Goal: Task Accomplishment & Management: Complete application form

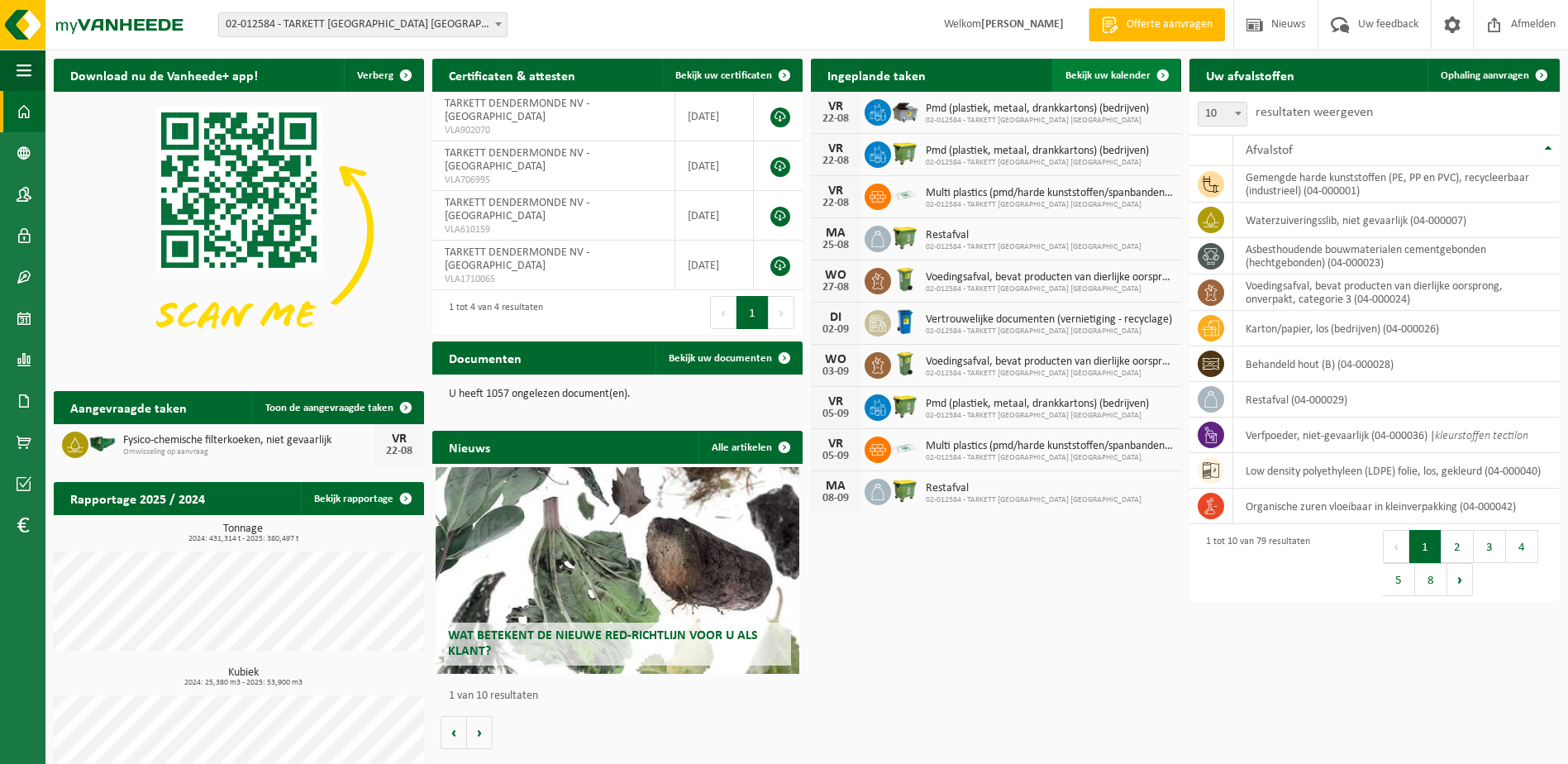
click at [1105, 75] on span "Bekijk uw kalender" at bounding box center [1108, 75] width 85 height 10
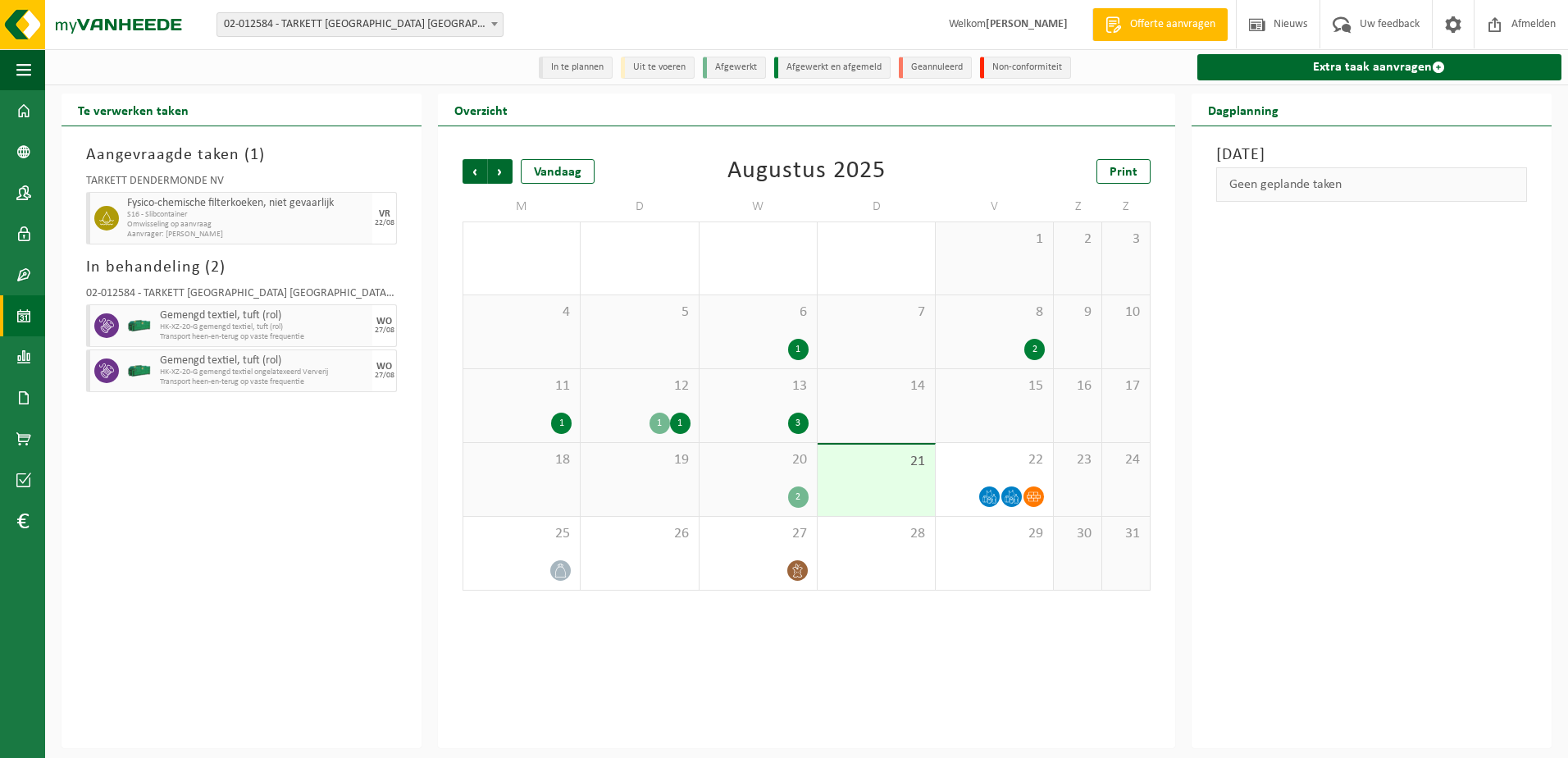
click at [1372, 66] on link "Extra taak aanvragen" at bounding box center [1380, 67] width 364 height 27
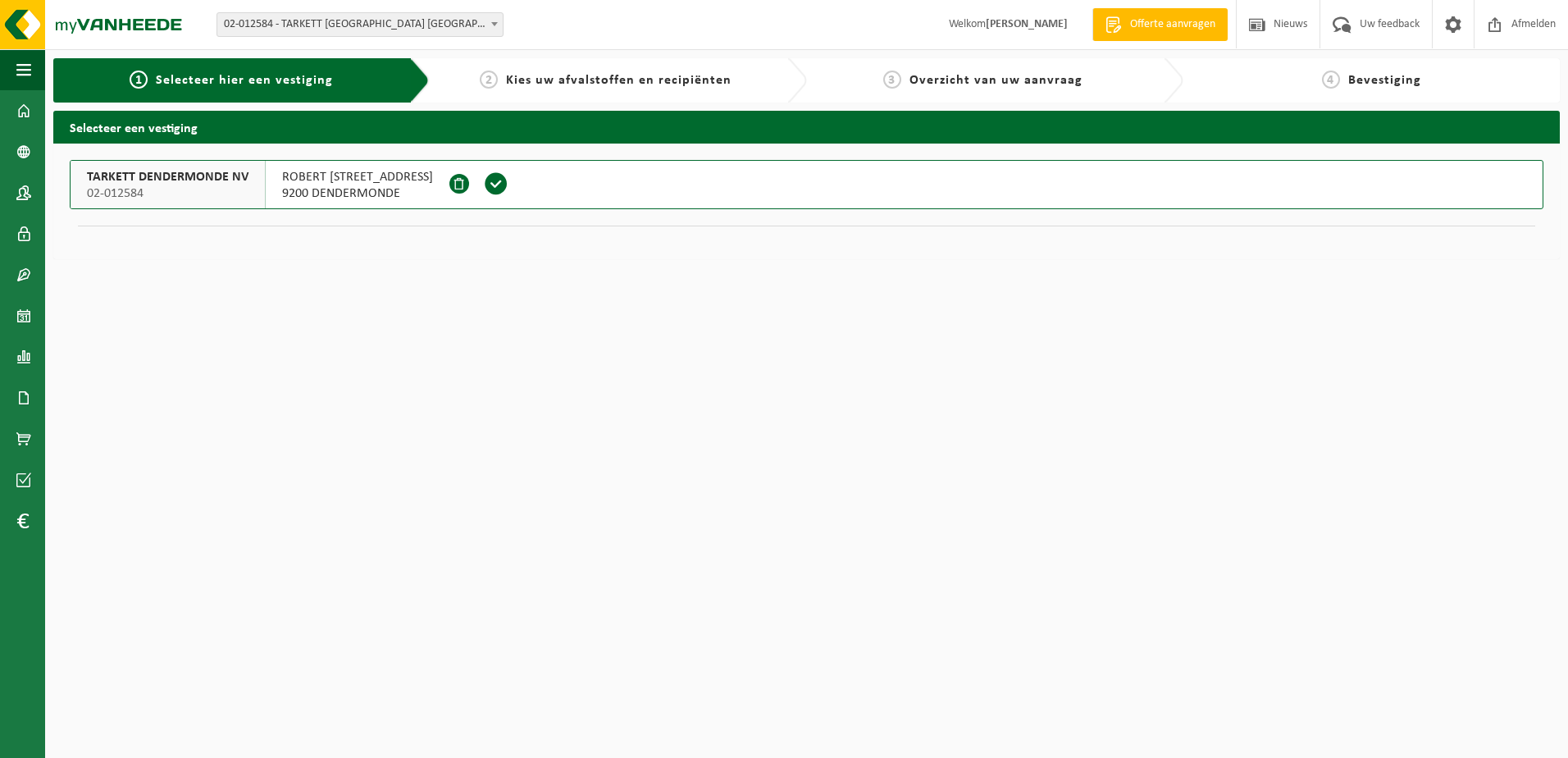
click at [181, 178] on span "TARKETT DENDERMONDE NV" at bounding box center [168, 176] width 162 height 16
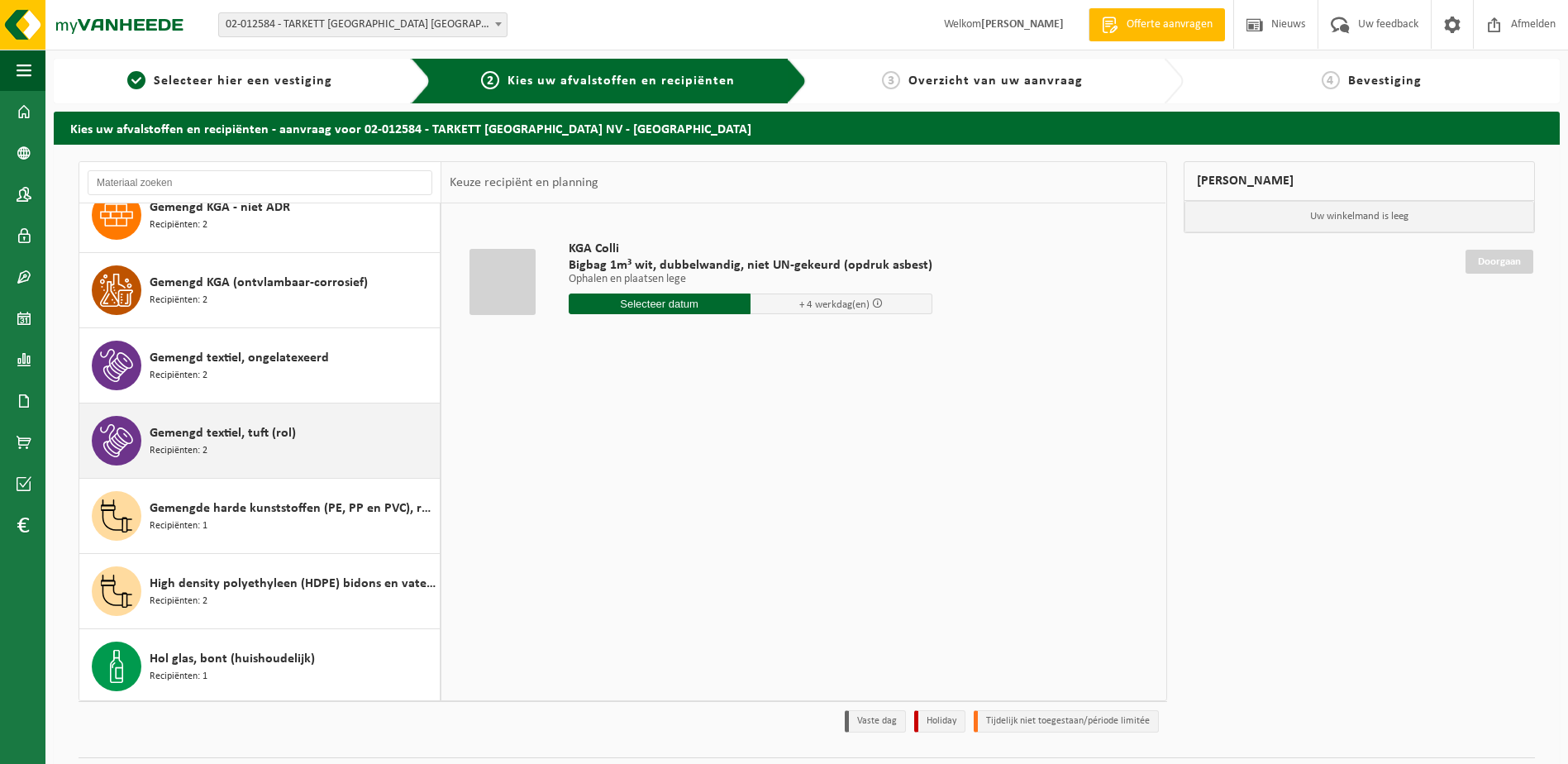
scroll to position [1576, 0]
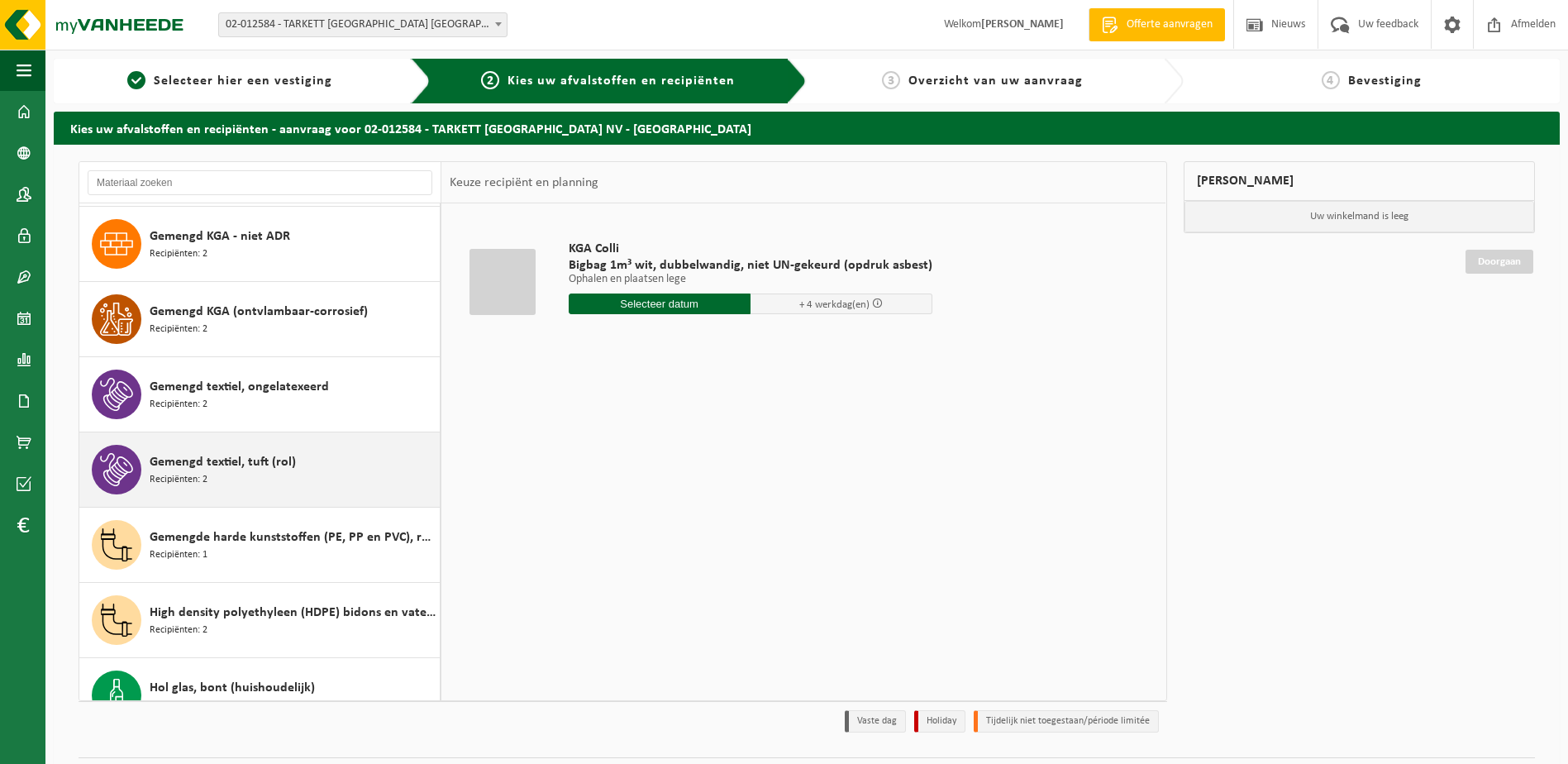
click at [241, 457] on span "Gemengd textiel, tuft (rol)" at bounding box center [223, 461] width 147 height 20
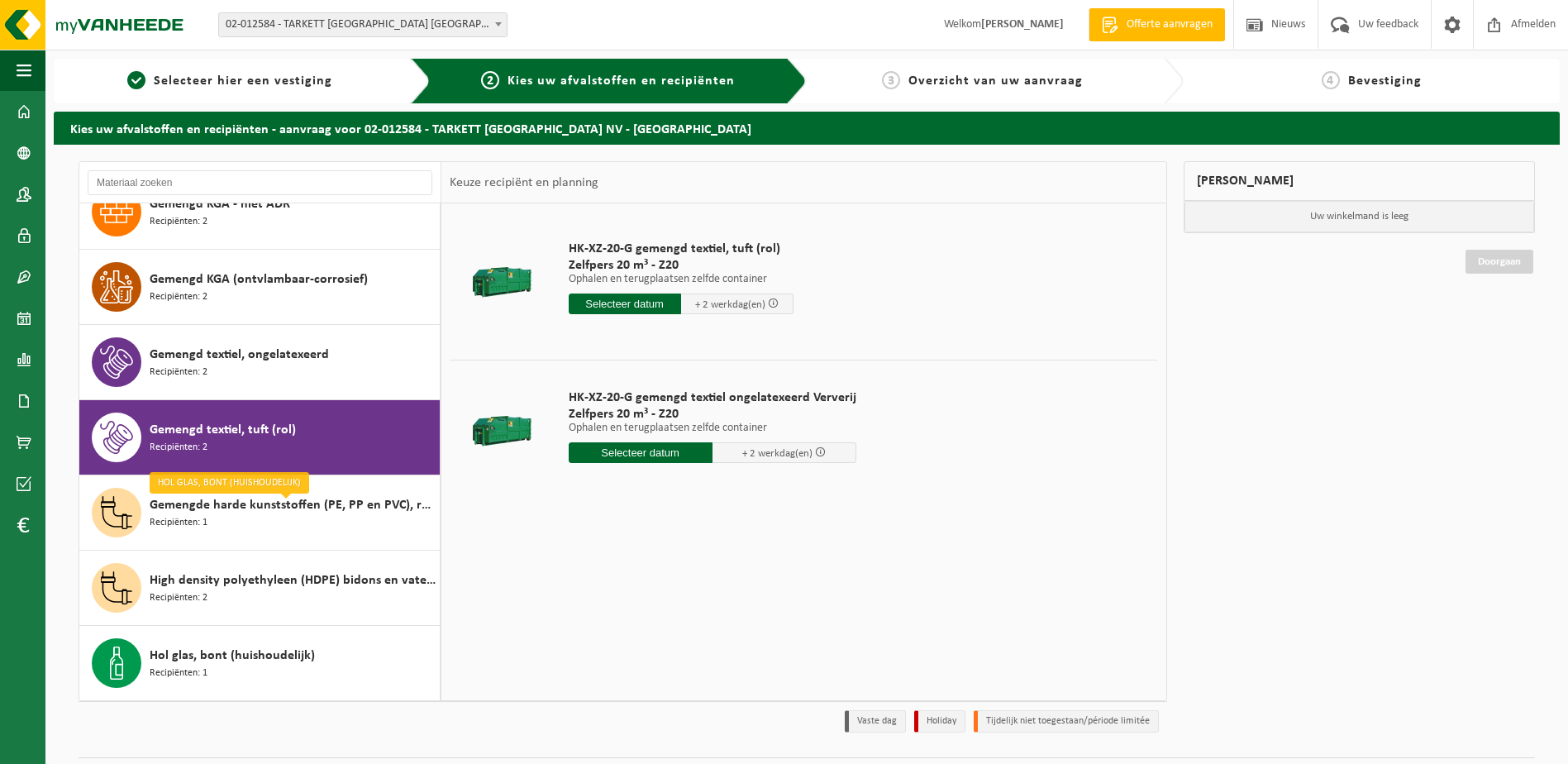
scroll to position [1557, 0]
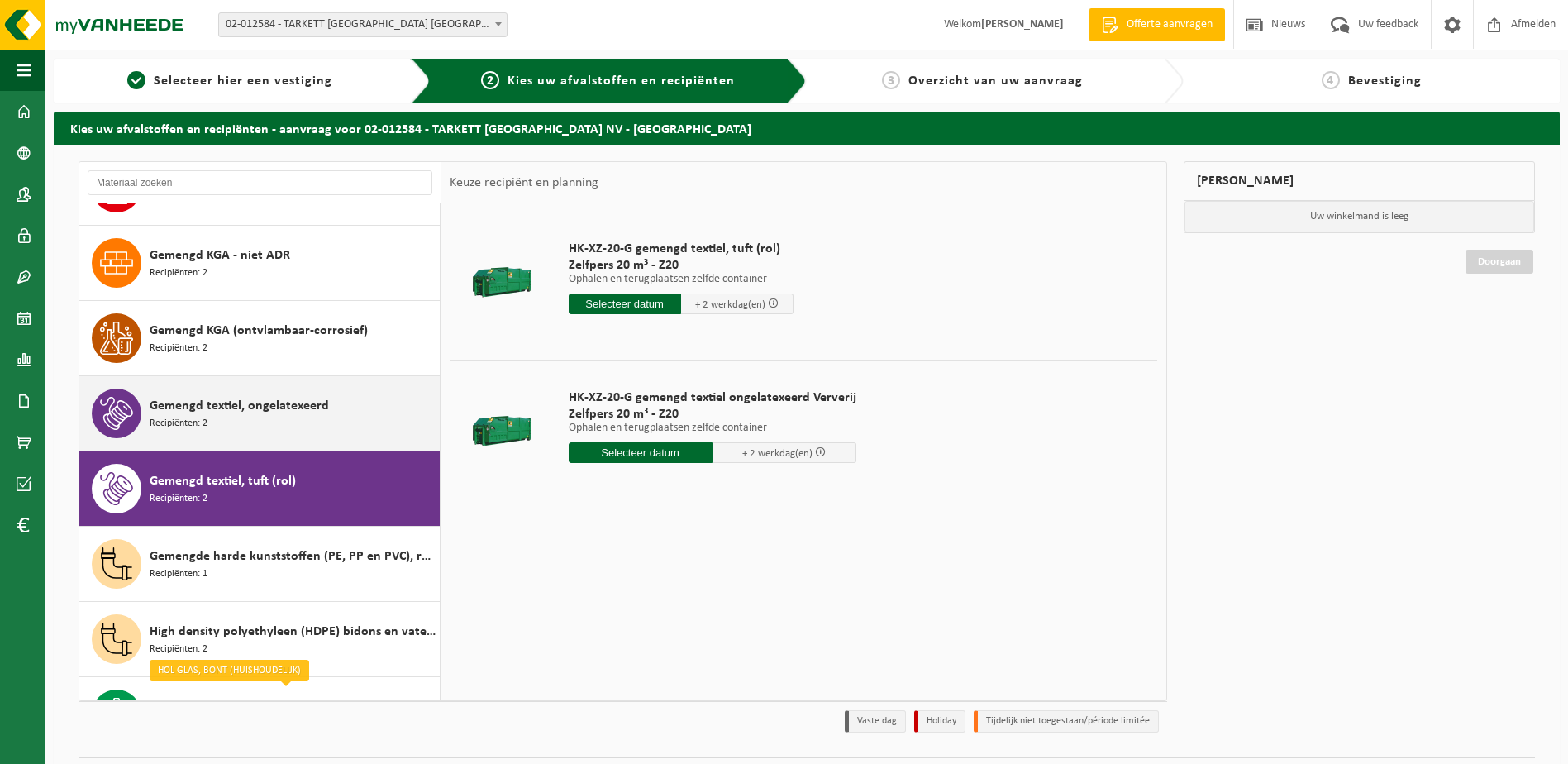
click at [251, 403] on span "Gemengd textiel, ongelatexeerd" at bounding box center [240, 405] width 179 height 20
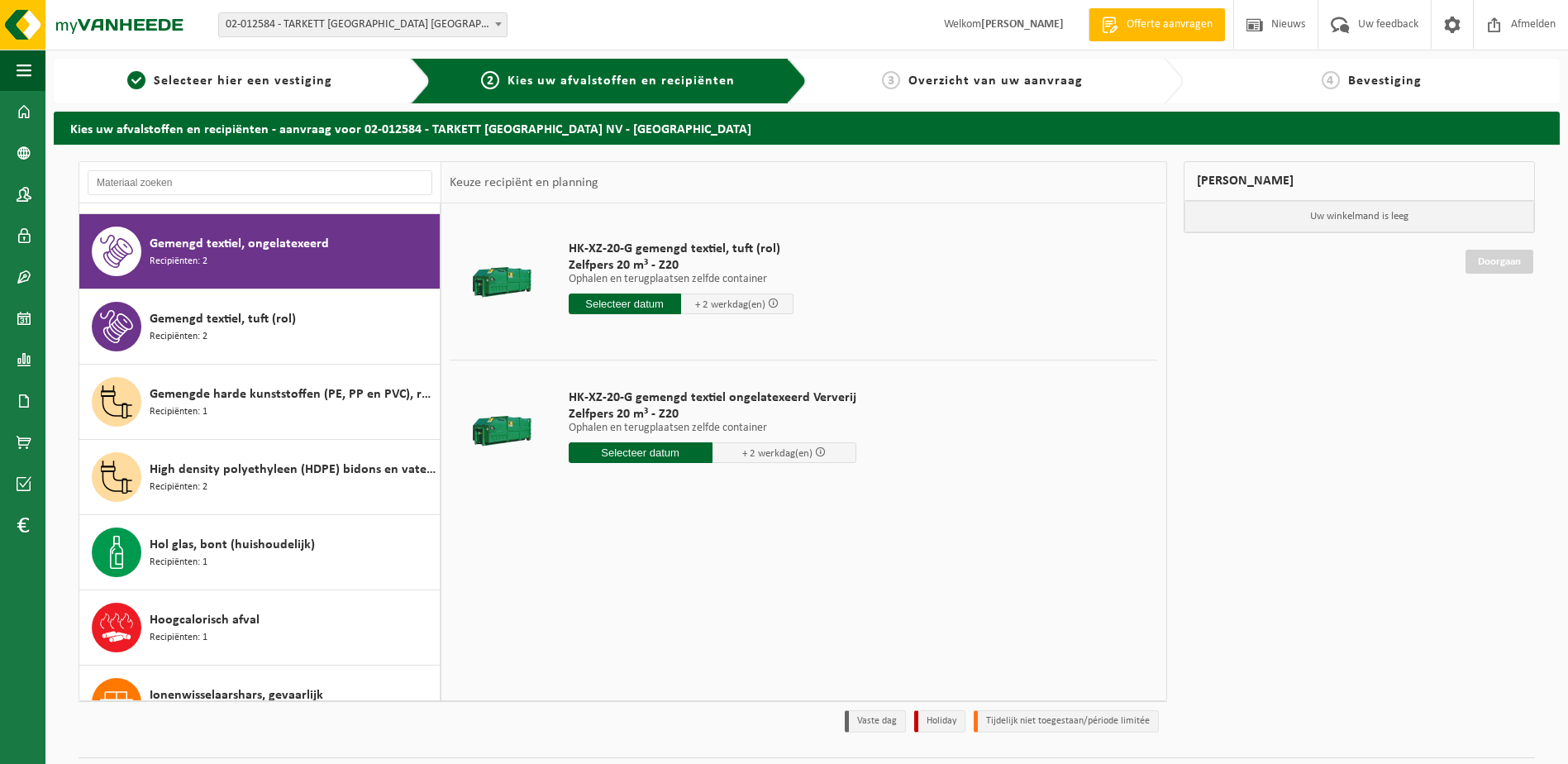
scroll to position [1730, 0]
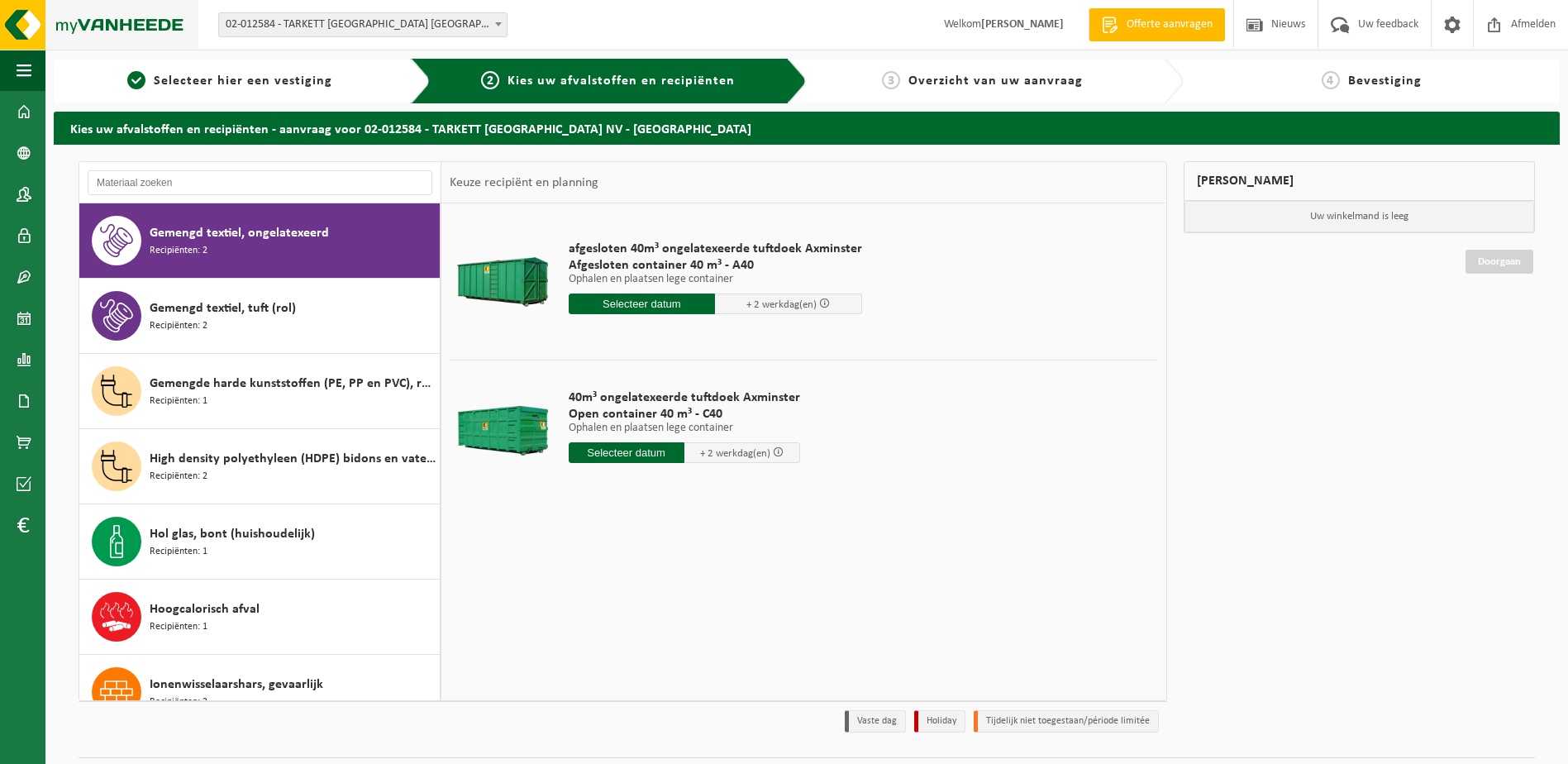
click at [132, 25] on img at bounding box center [99, 25] width 198 height 50
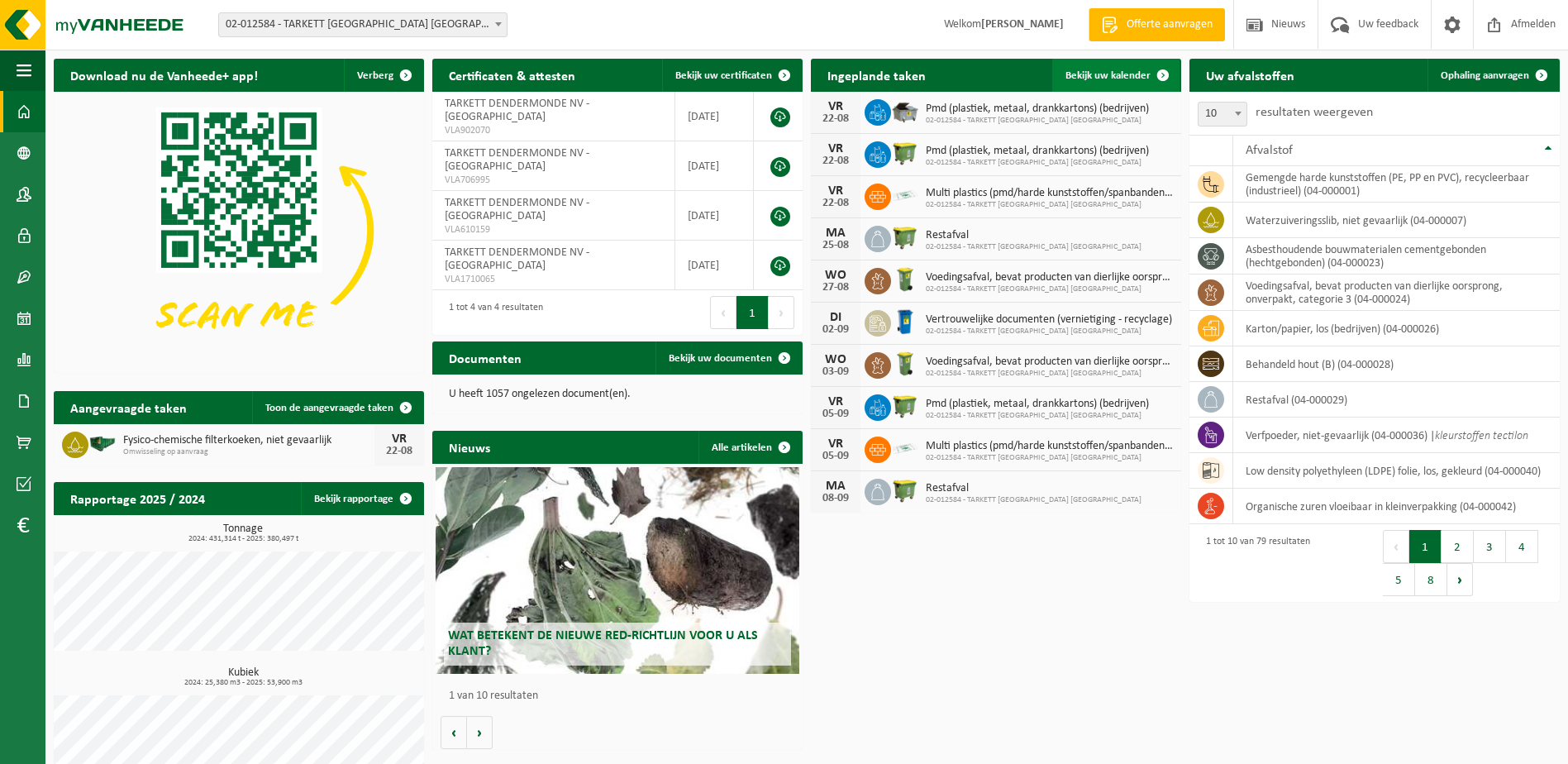
click at [1078, 77] on span "Bekijk uw kalender" at bounding box center [1108, 75] width 85 height 10
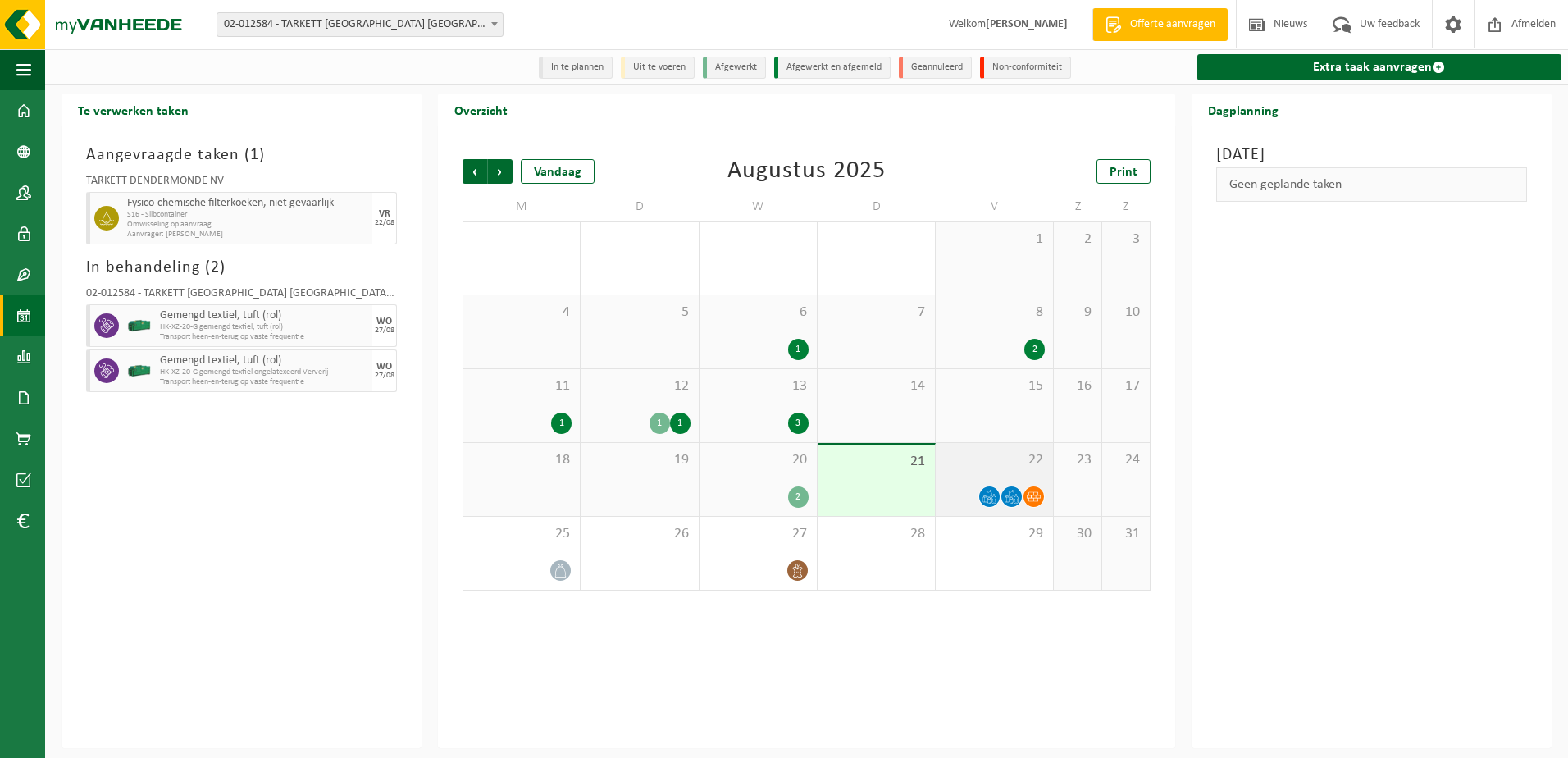
click at [967, 461] on span "22" at bounding box center [994, 459] width 101 height 18
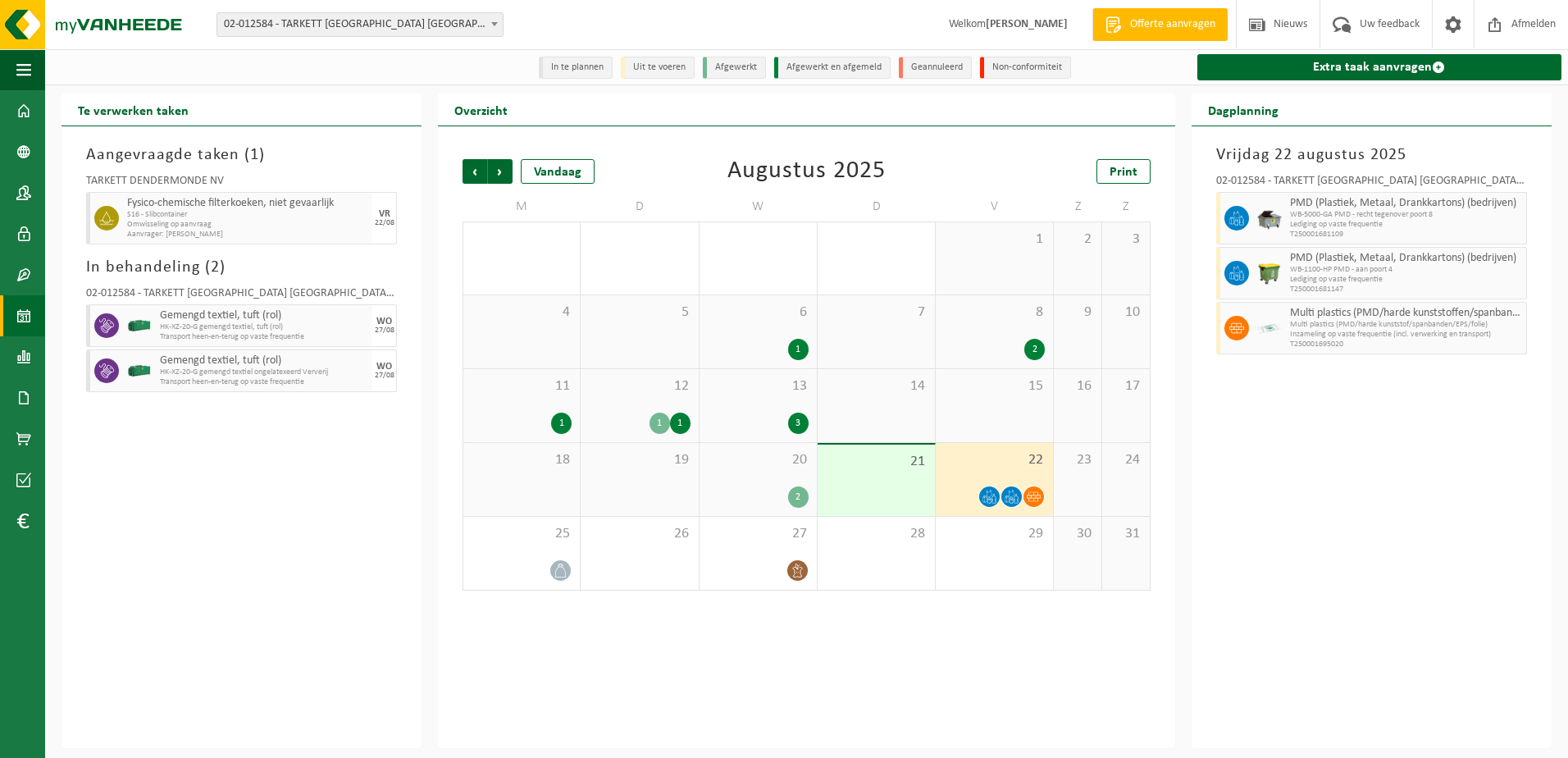
click at [842, 477] on div "21" at bounding box center [876, 480] width 117 height 71
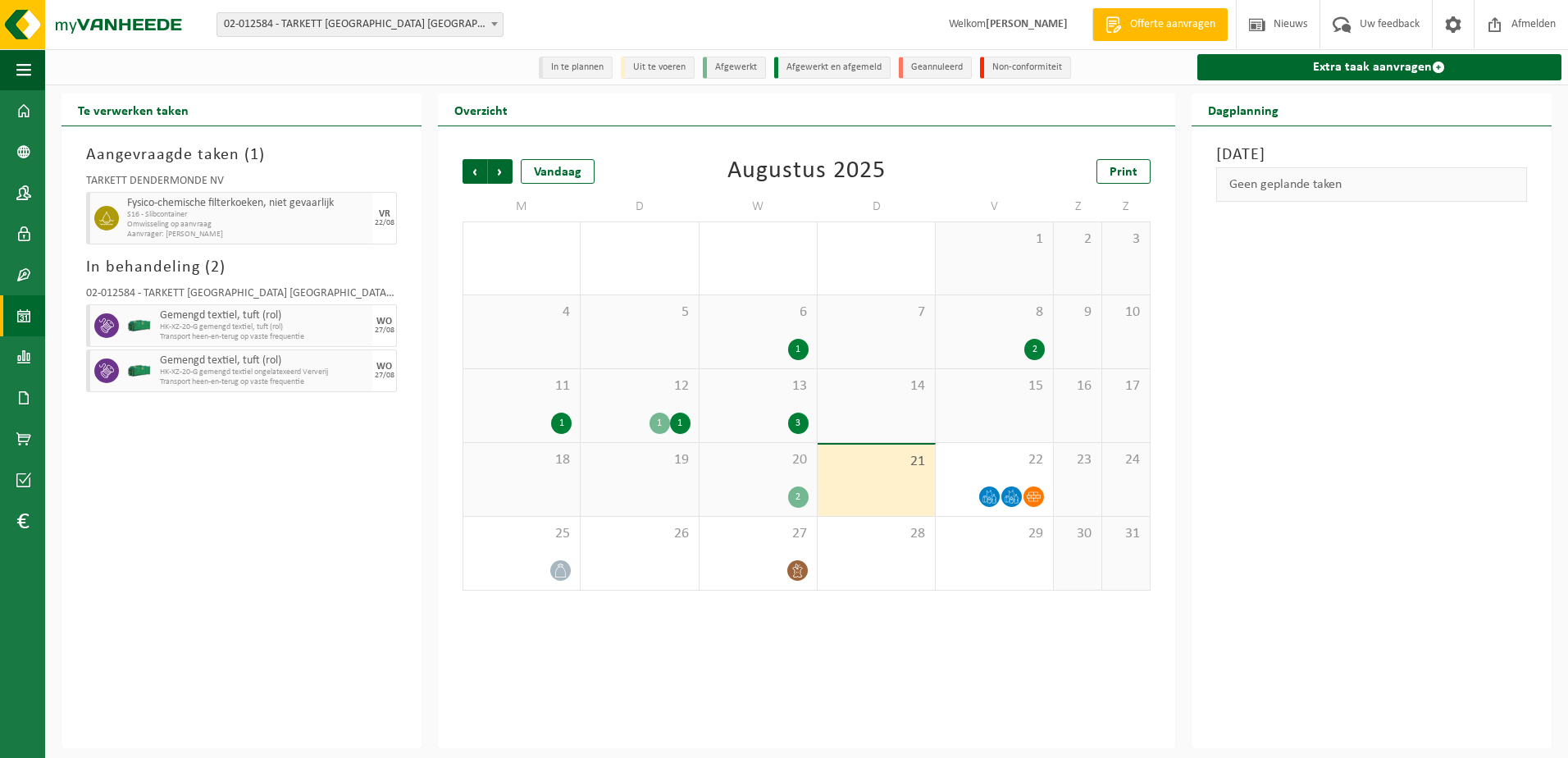
click at [631, 400] on div "12 1 1" at bounding box center [639, 405] width 117 height 73
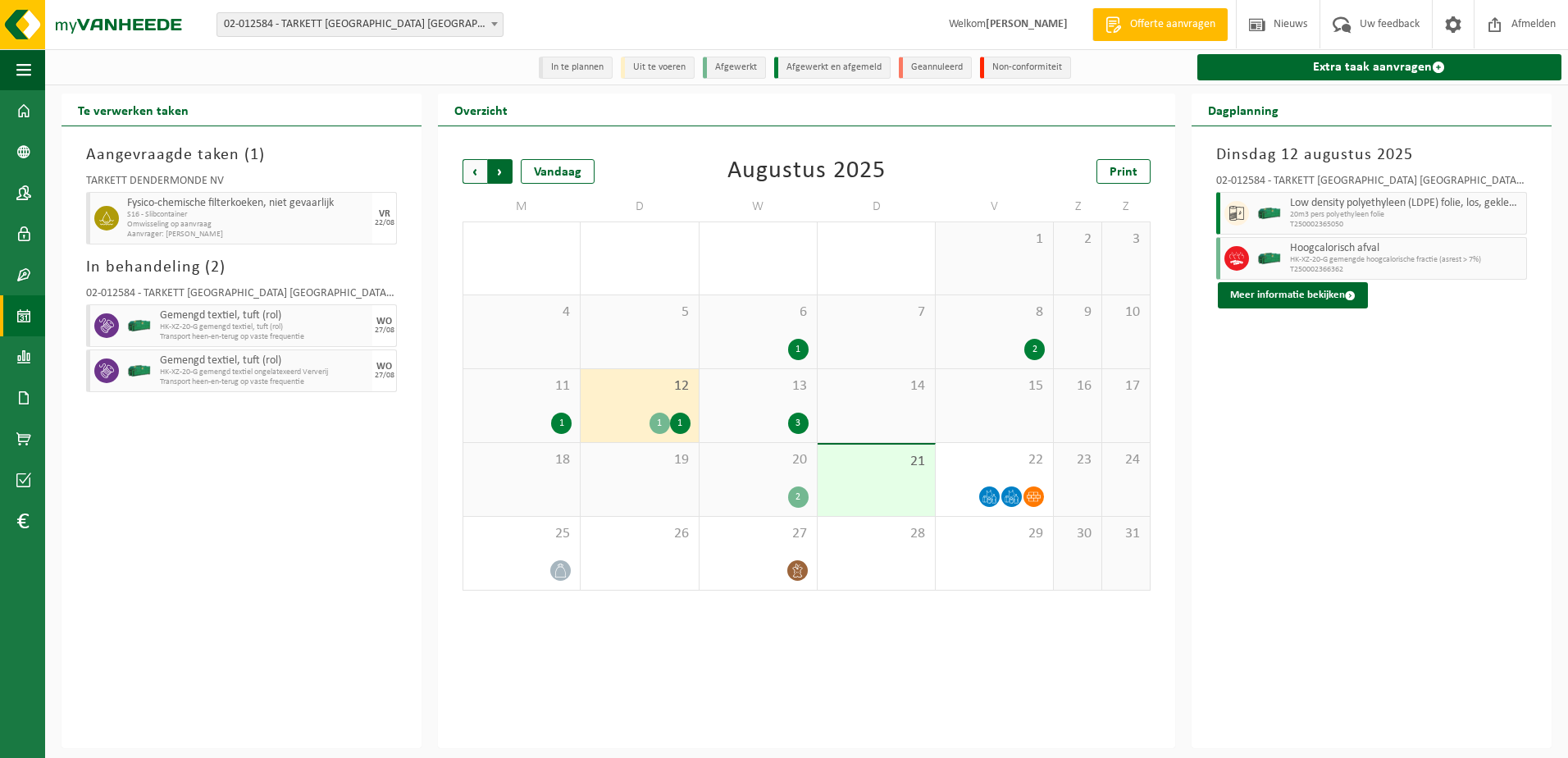
click at [476, 170] on span "Vorige" at bounding box center [475, 171] width 25 height 25
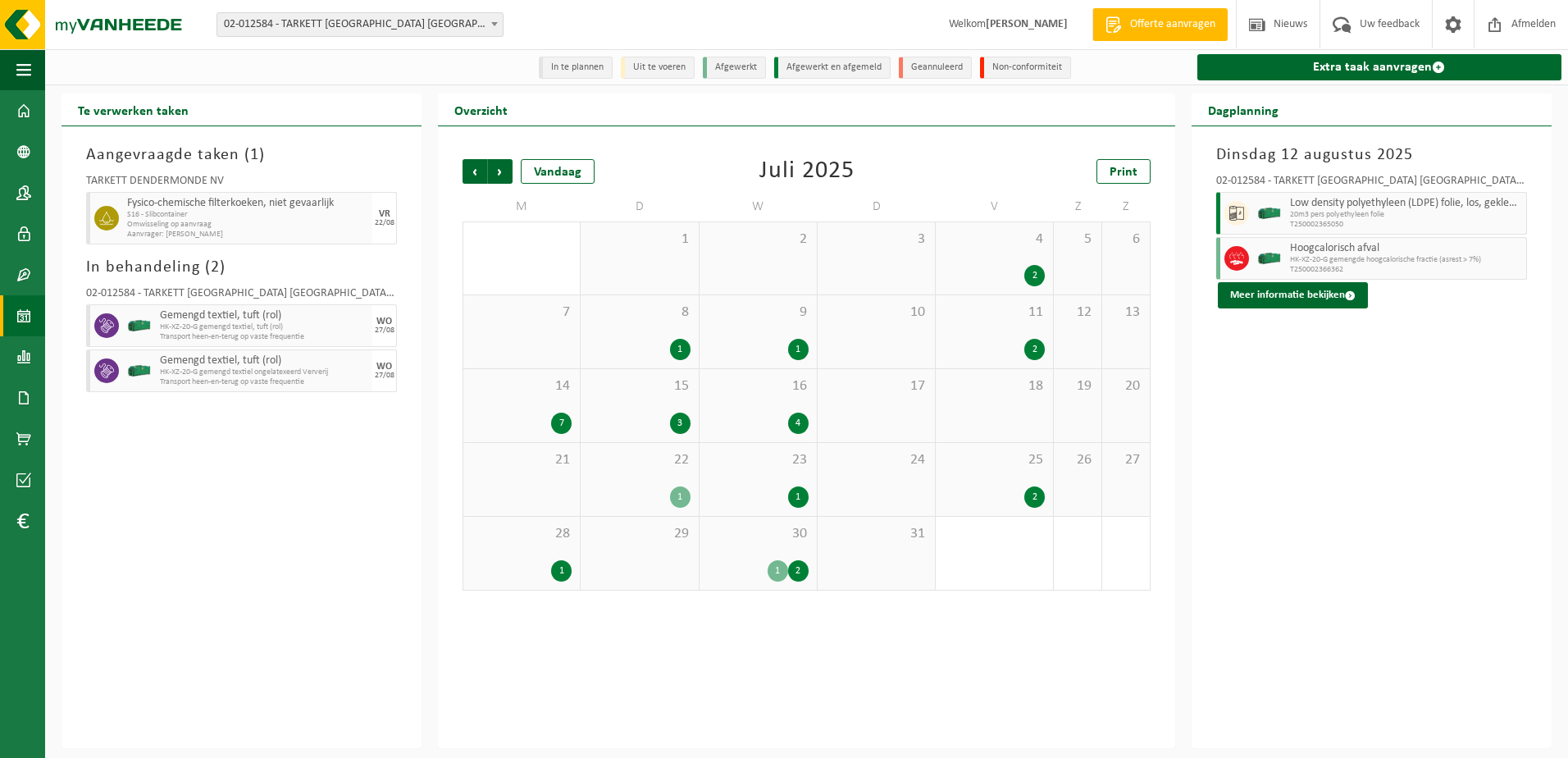
click at [654, 406] on div "15 3" at bounding box center [639, 405] width 117 height 73
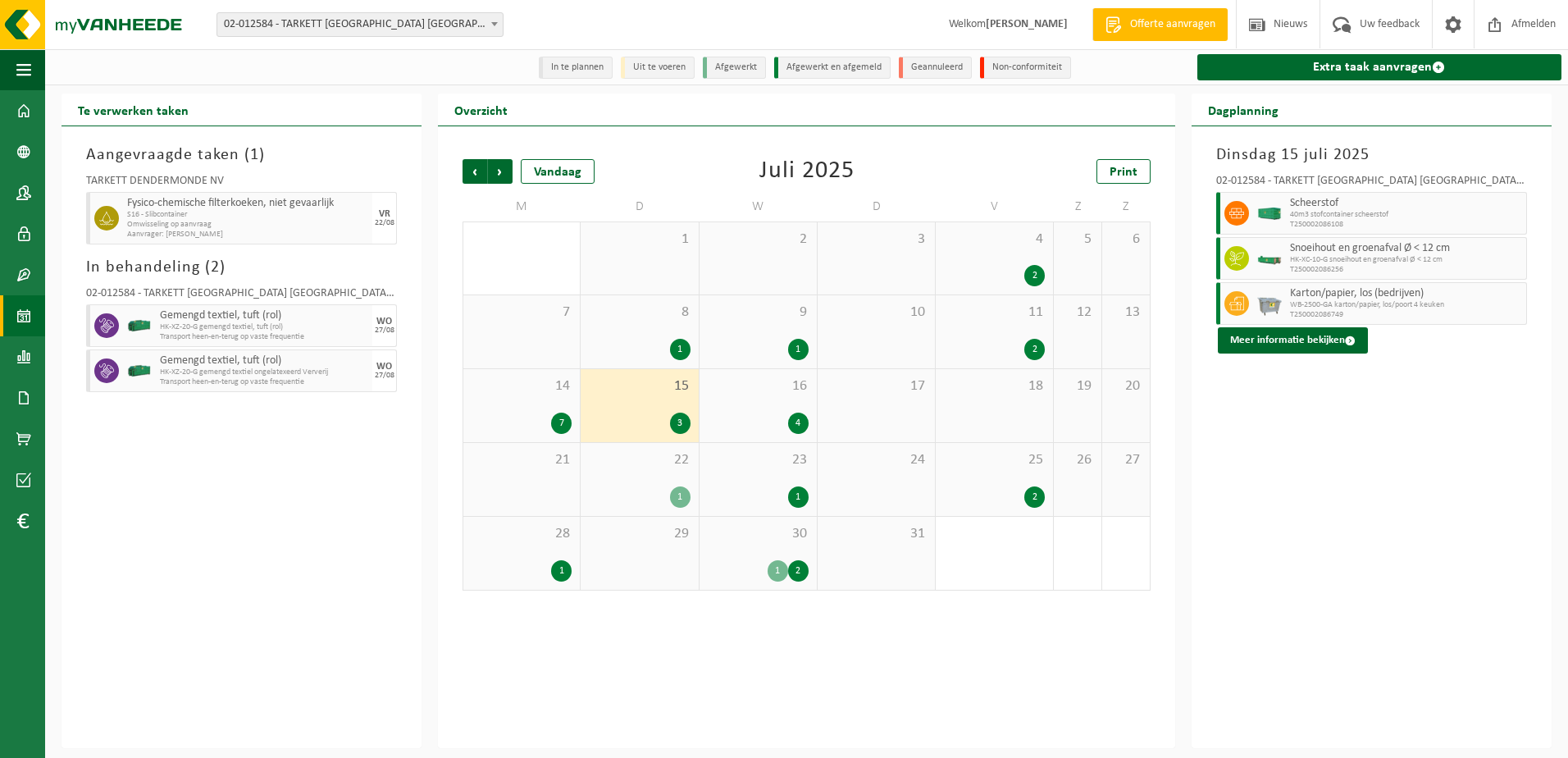
click at [731, 408] on div "16 4" at bounding box center [758, 405] width 117 height 73
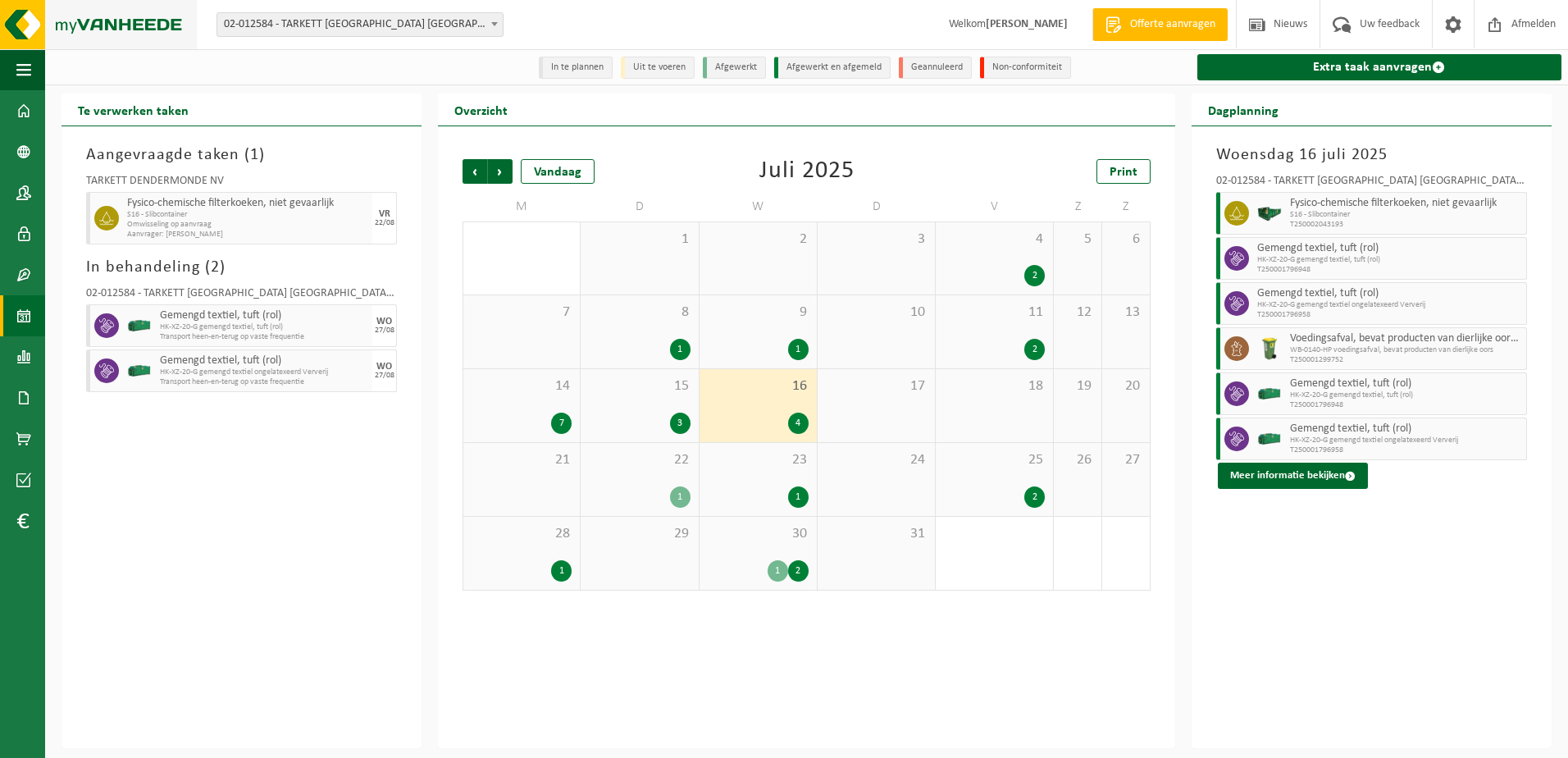
click at [98, 21] on img at bounding box center [98, 25] width 197 height 50
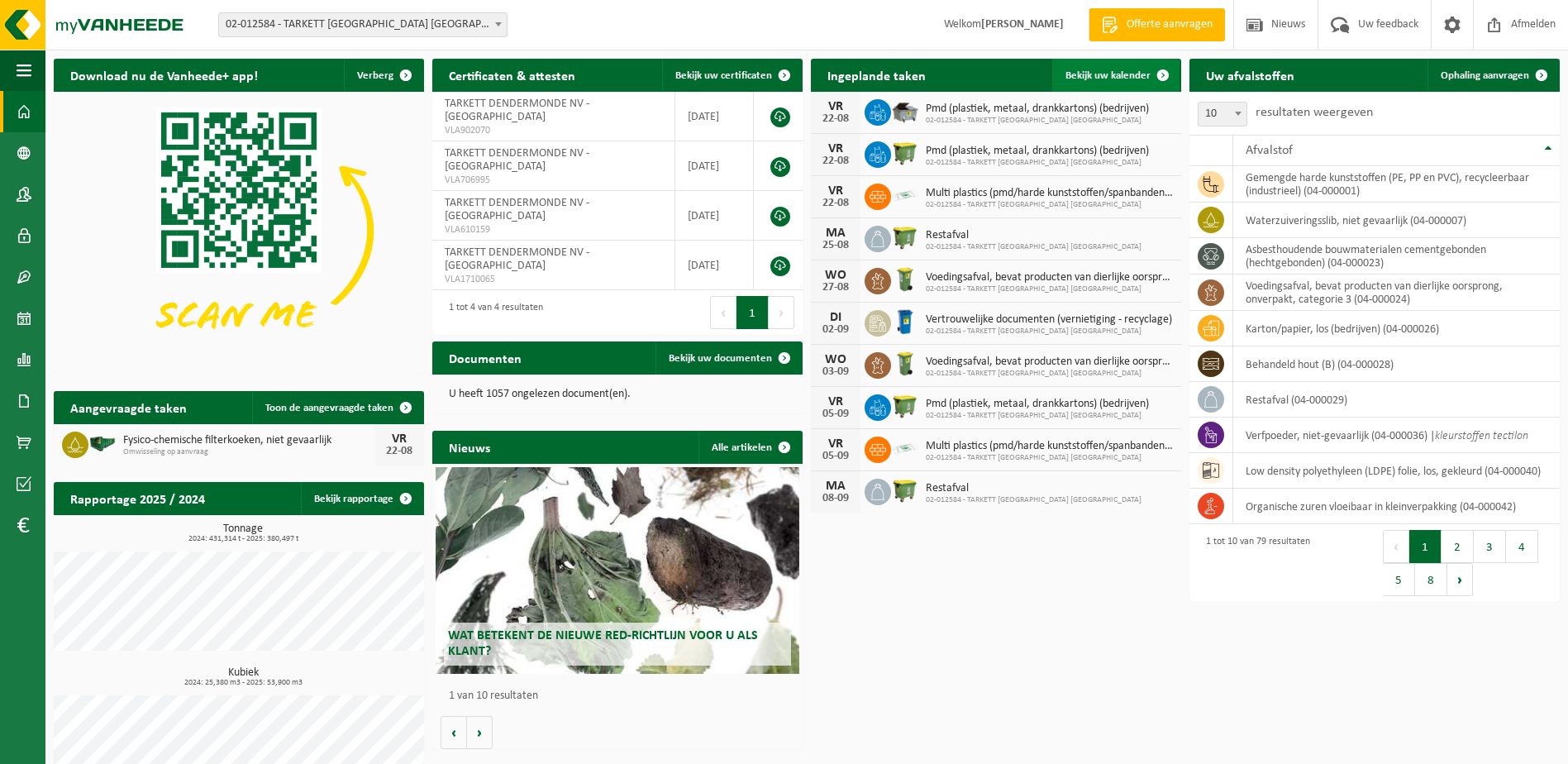
click at [1092, 69] on link "Bekijk uw kalender" at bounding box center [1116, 75] width 128 height 33
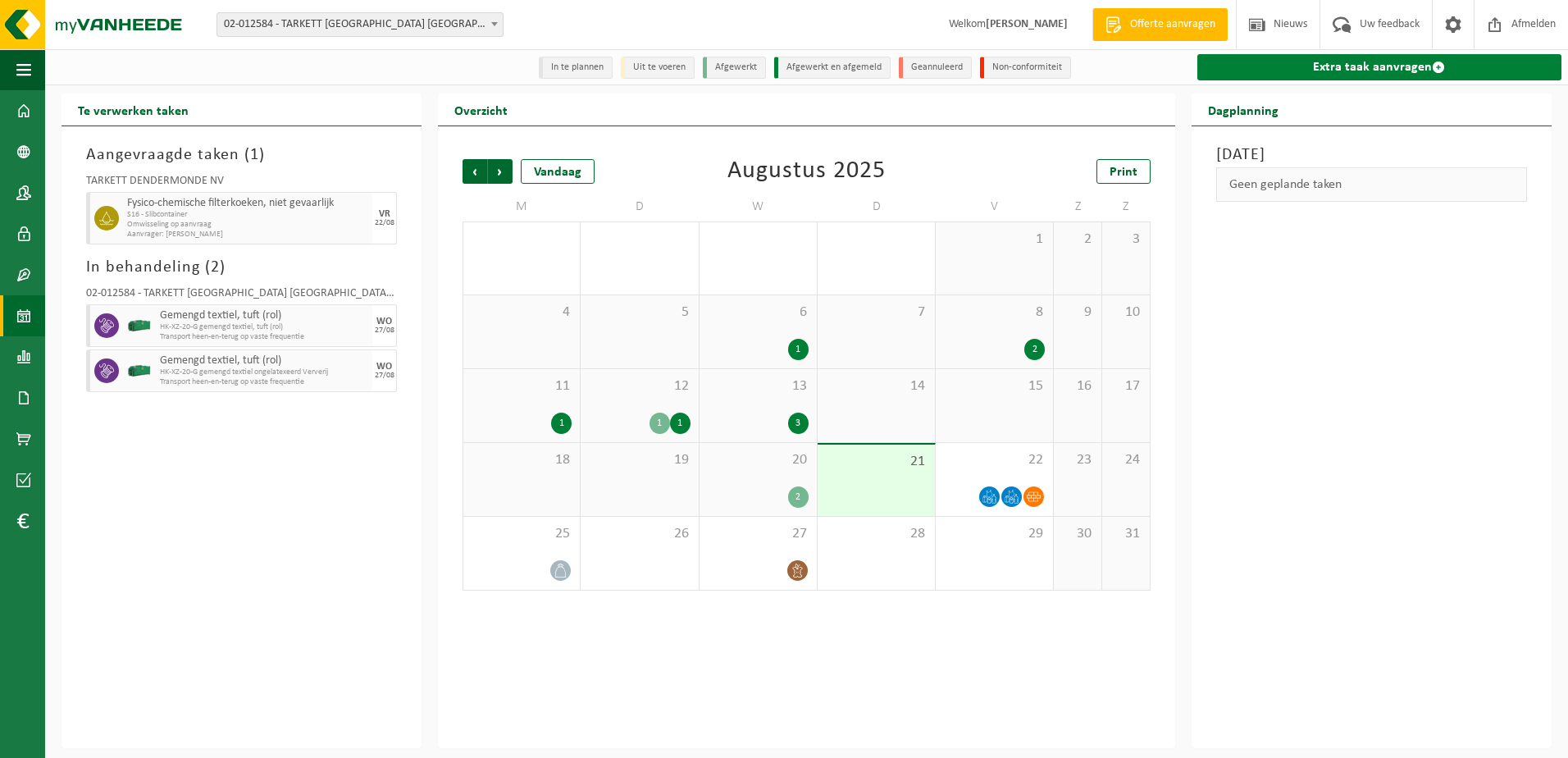
click at [1352, 70] on link "Extra taak aanvragen" at bounding box center [1380, 67] width 364 height 27
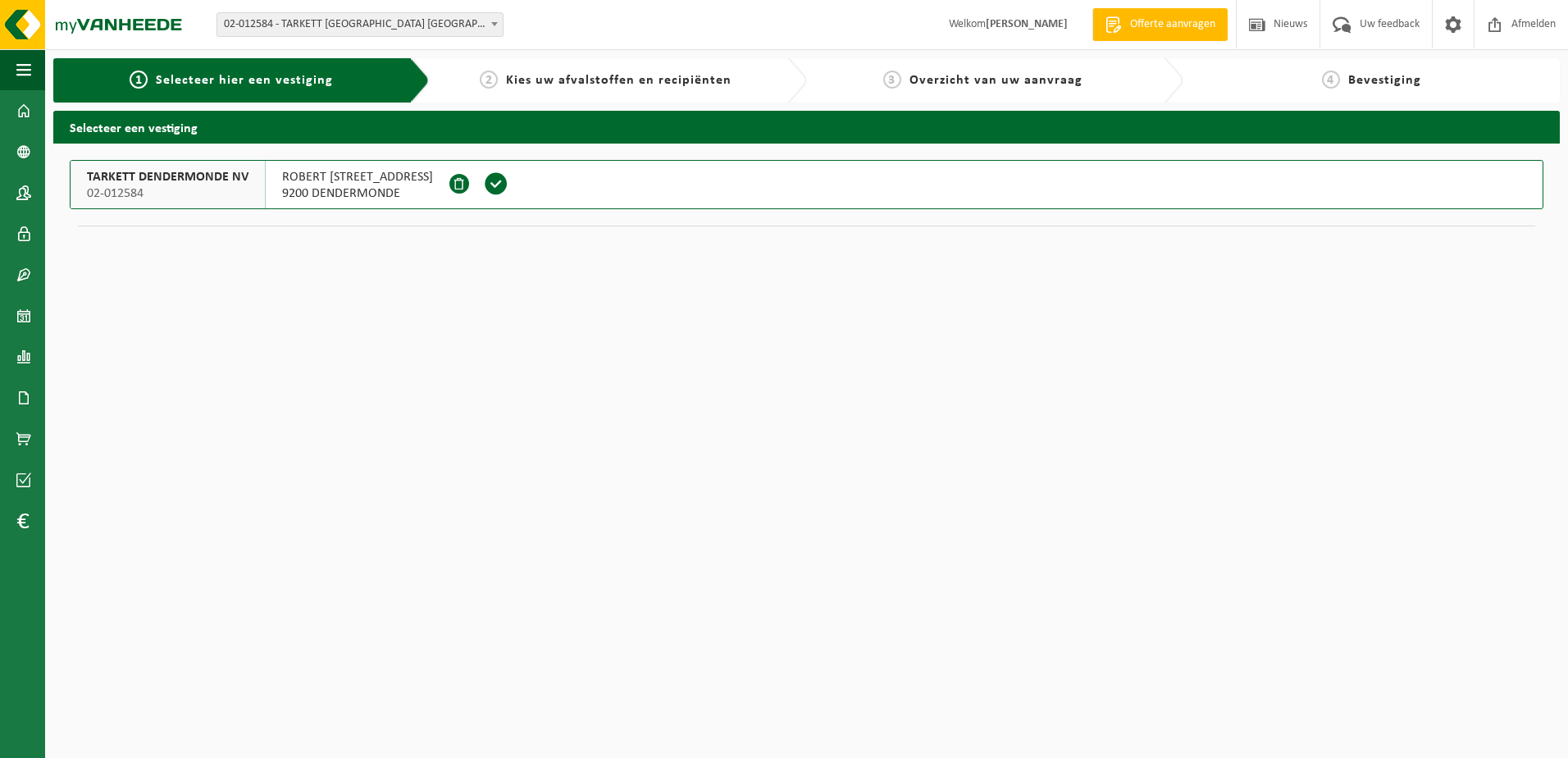
click at [177, 170] on span "TARKETT DENDERMONDE NV" at bounding box center [168, 176] width 162 height 16
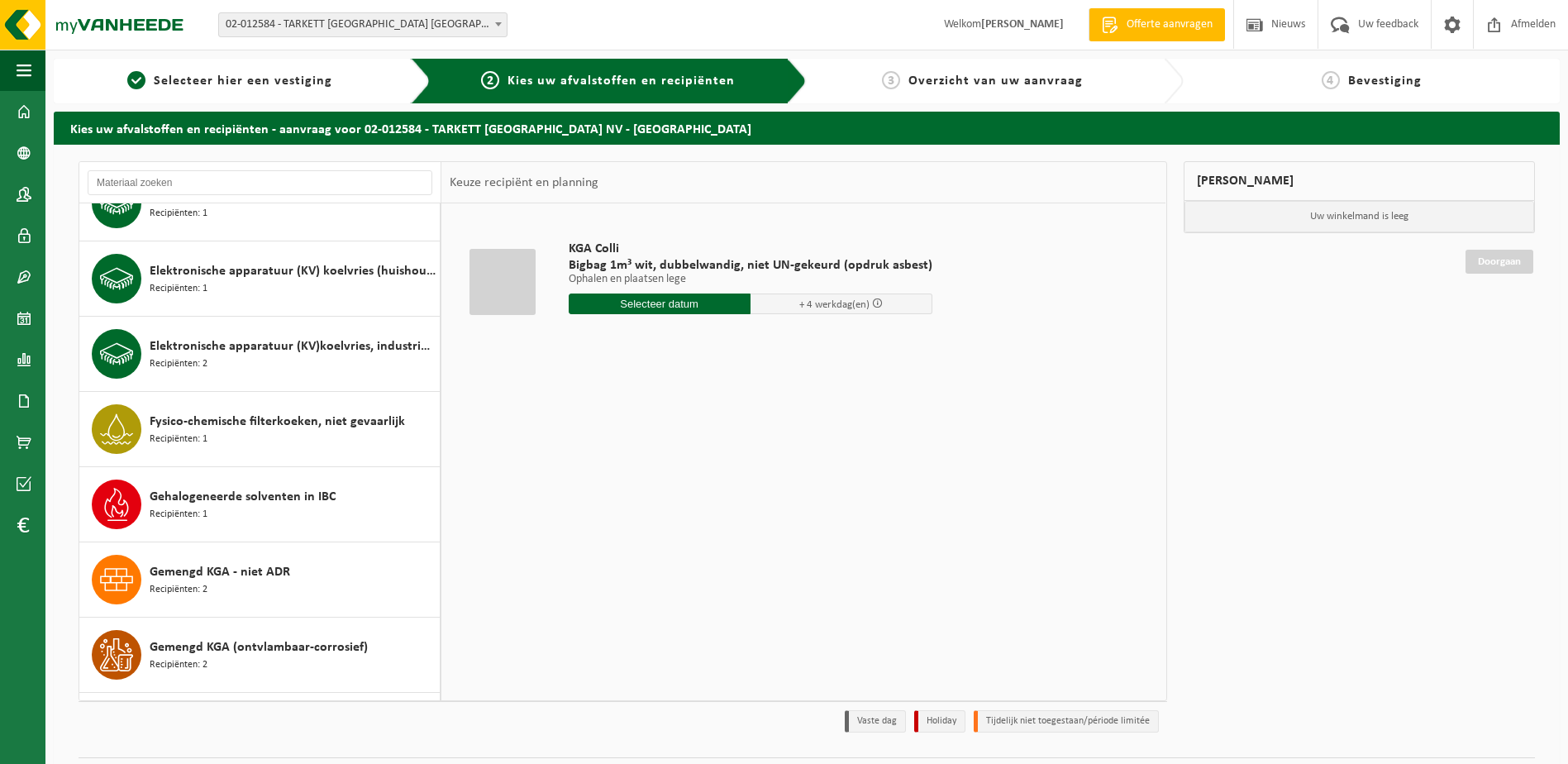
scroll to position [1406, 0]
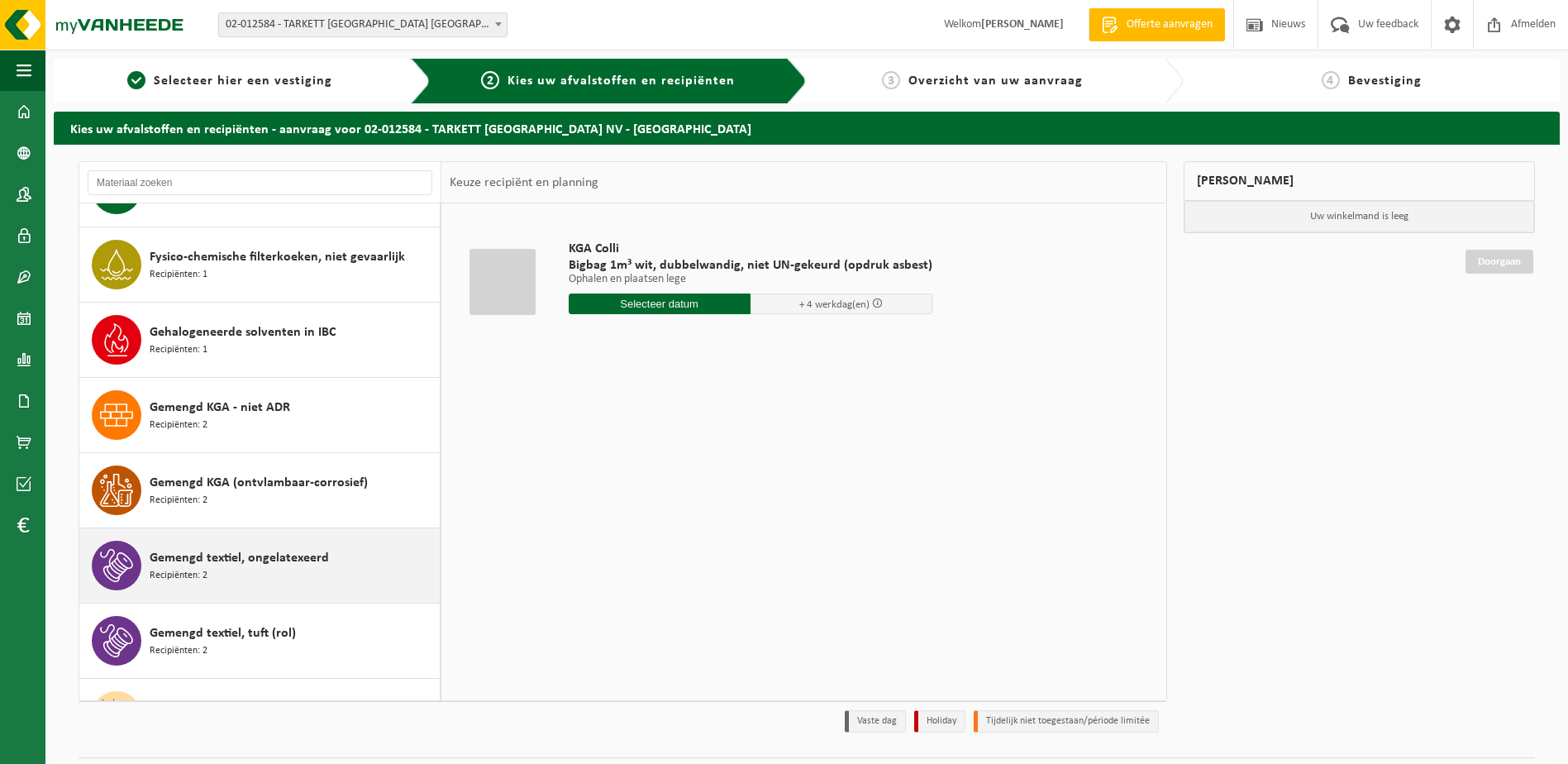
click at [265, 561] on span "Gemengd textiel, ongelatexeerd" at bounding box center [240, 558] width 179 height 20
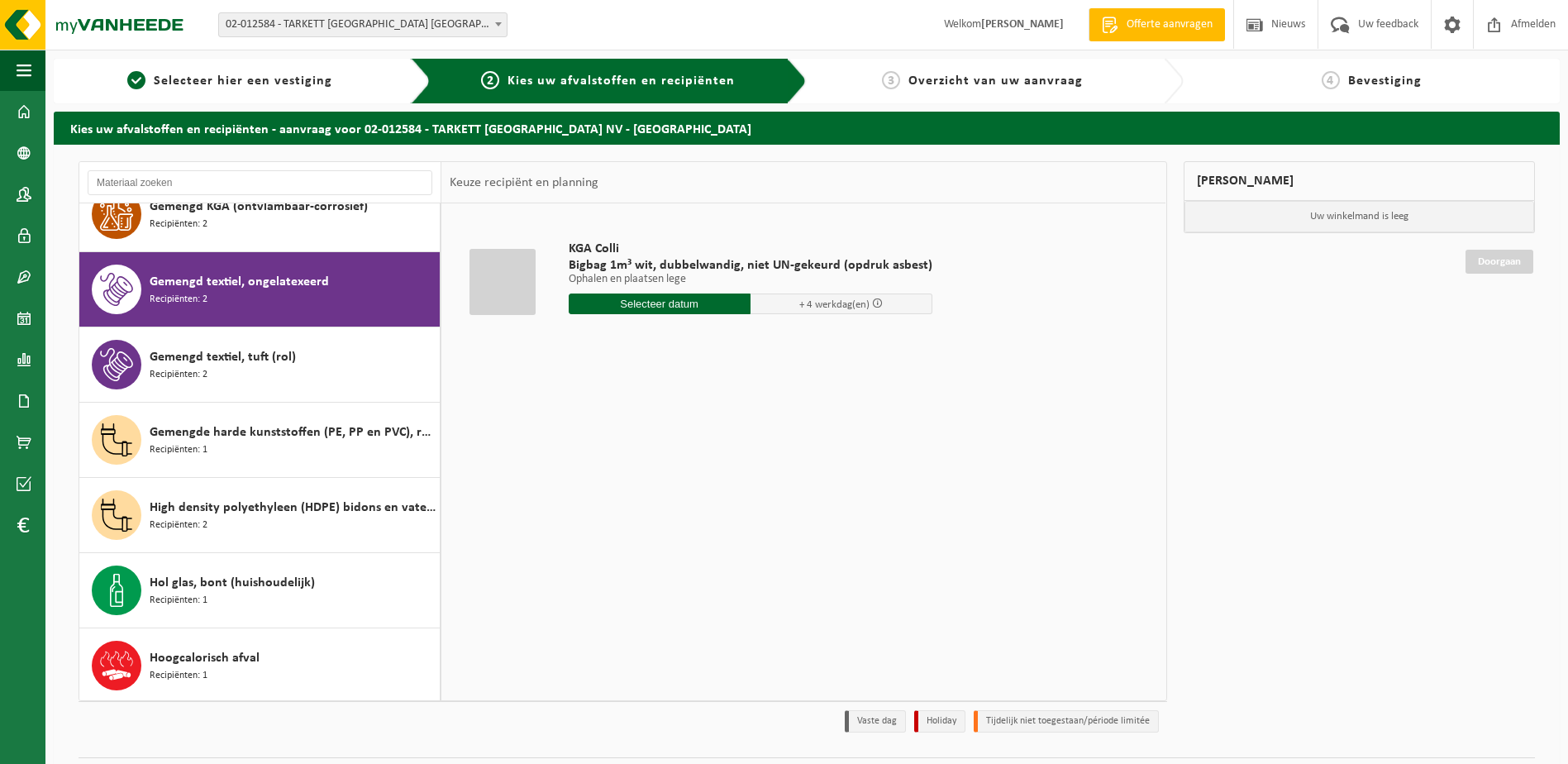
scroll to position [1730, 0]
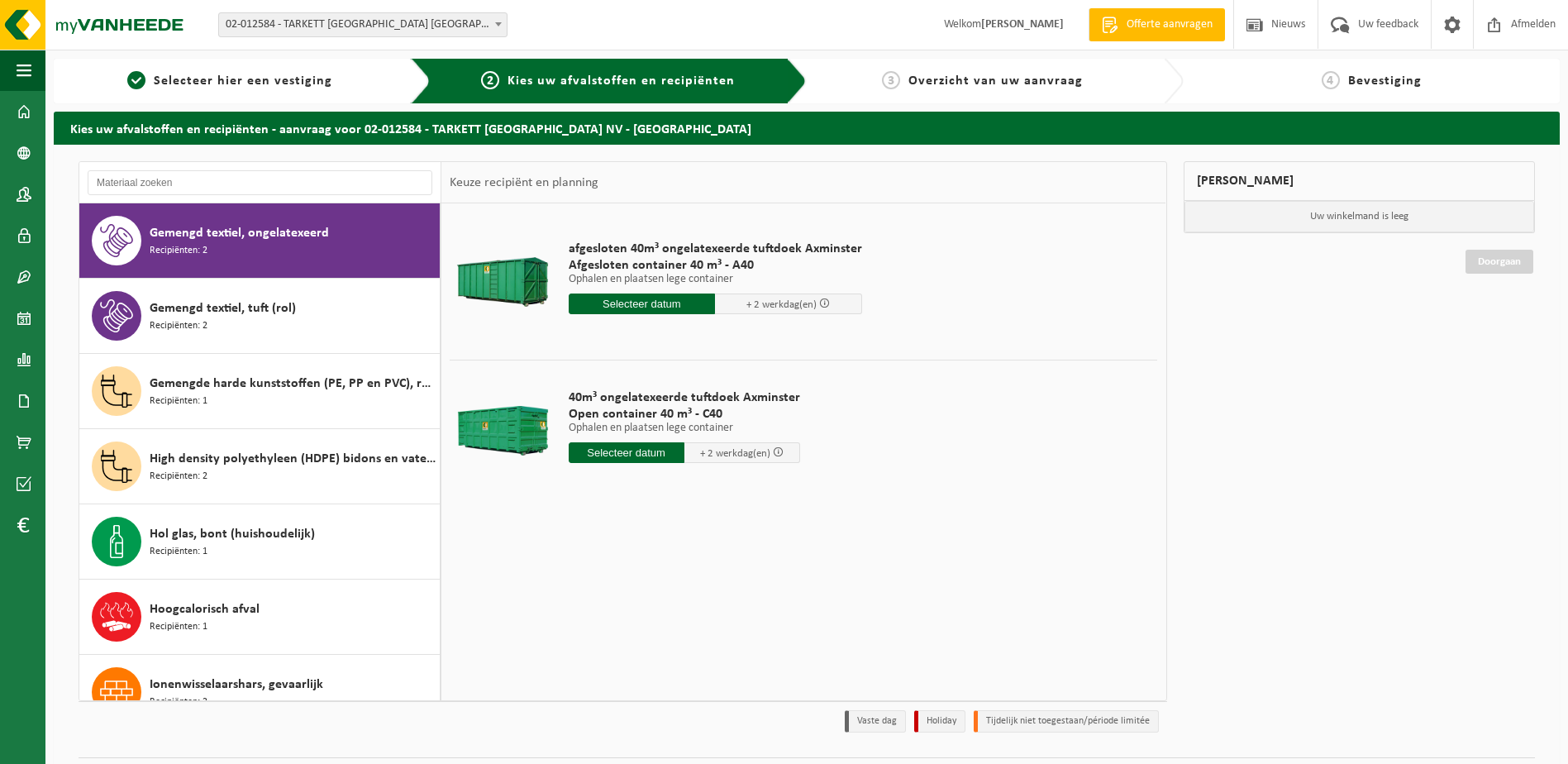
click at [615, 458] on input "text" at bounding box center [627, 453] width 116 height 21
click at [578, 650] on div "25" at bounding box center [584, 652] width 29 height 27
type input "Van 2025-08-25"
type input "2025-08-25"
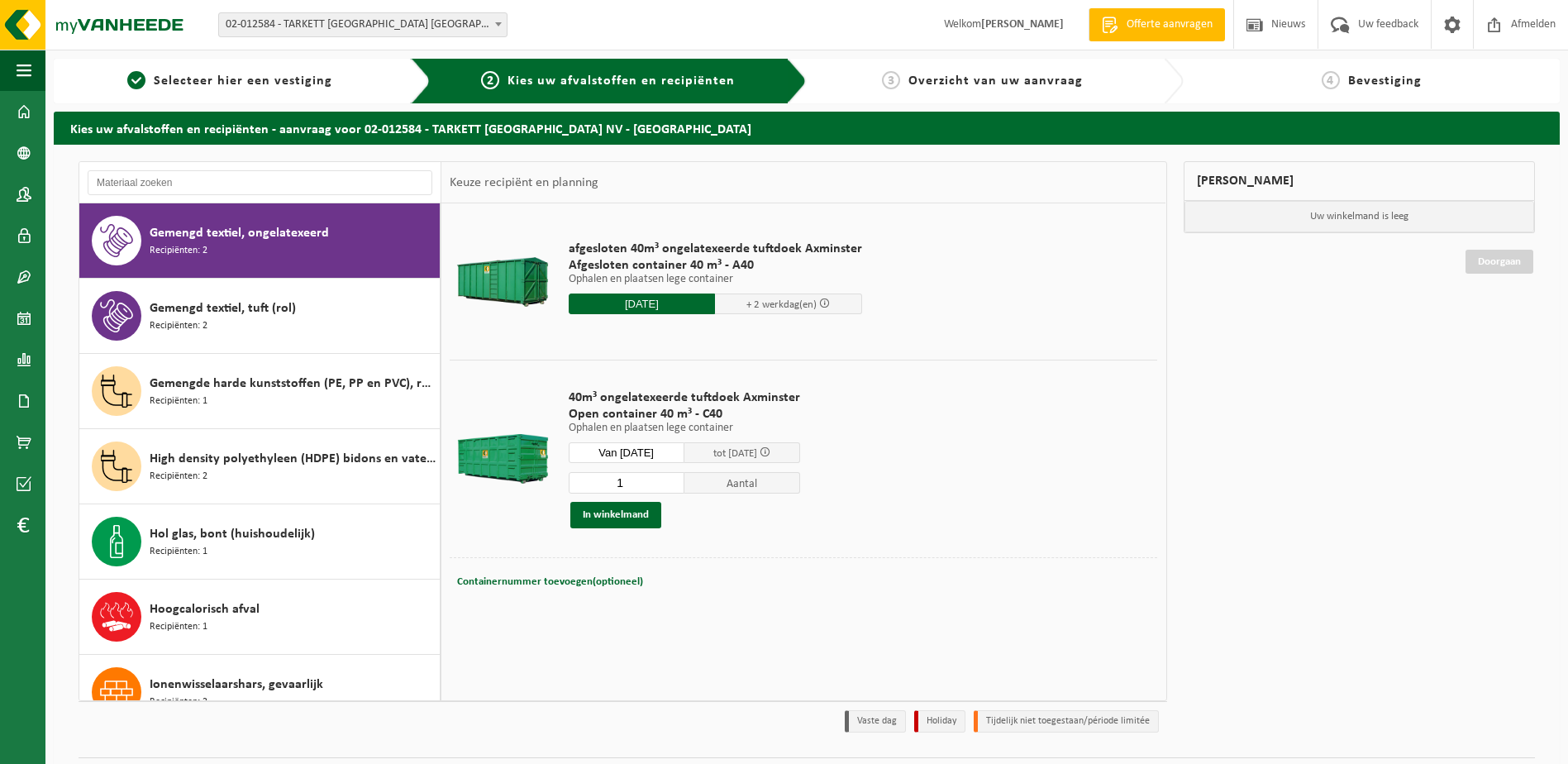
scroll to position [44, 0]
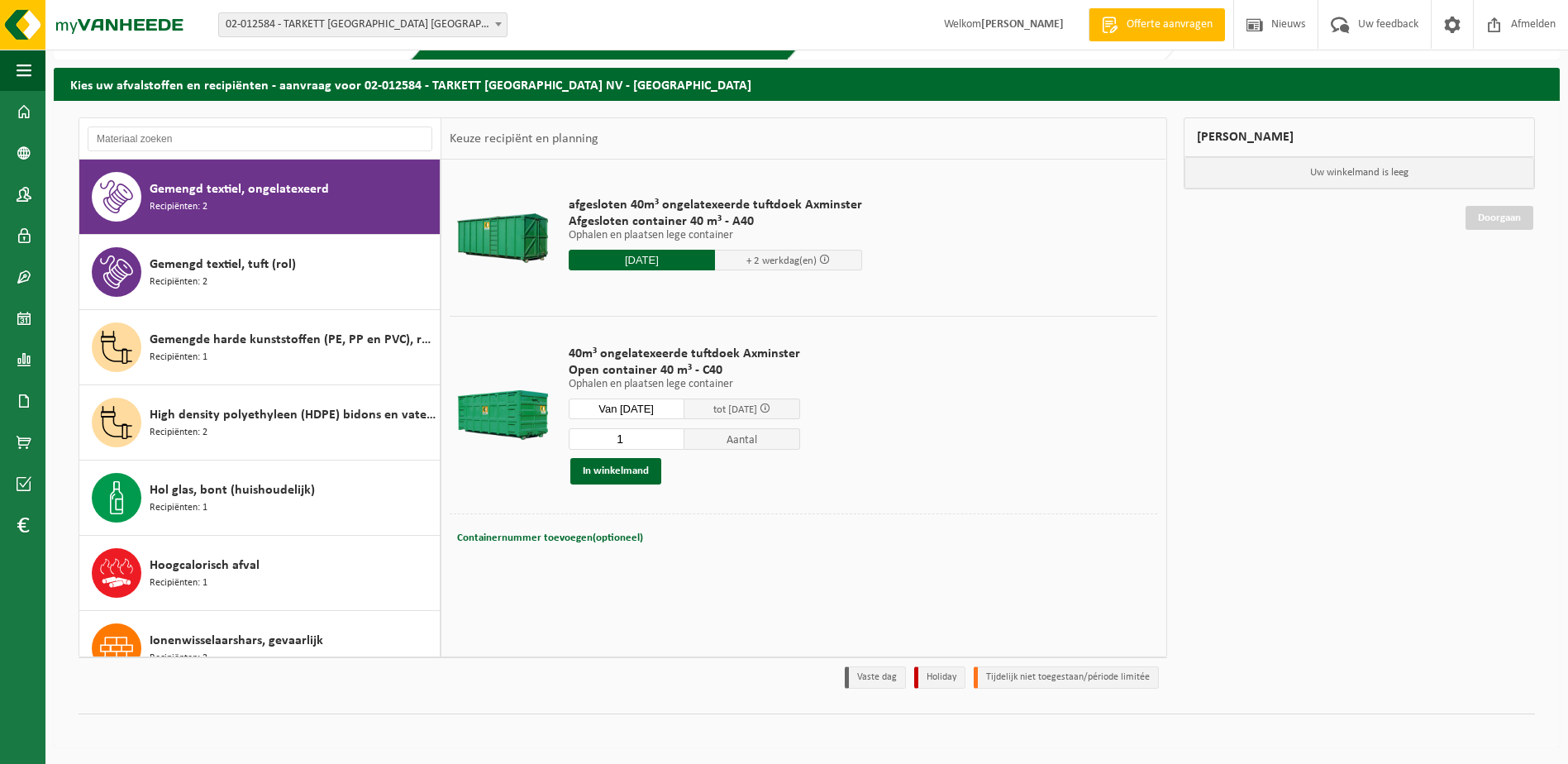
click at [627, 457] on div "1 Aantal In winkelmand" at bounding box center [685, 456] width 231 height 57
click at [627, 473] on button "In winkelmand" at bounding box center [615, 471] width 91 height 27
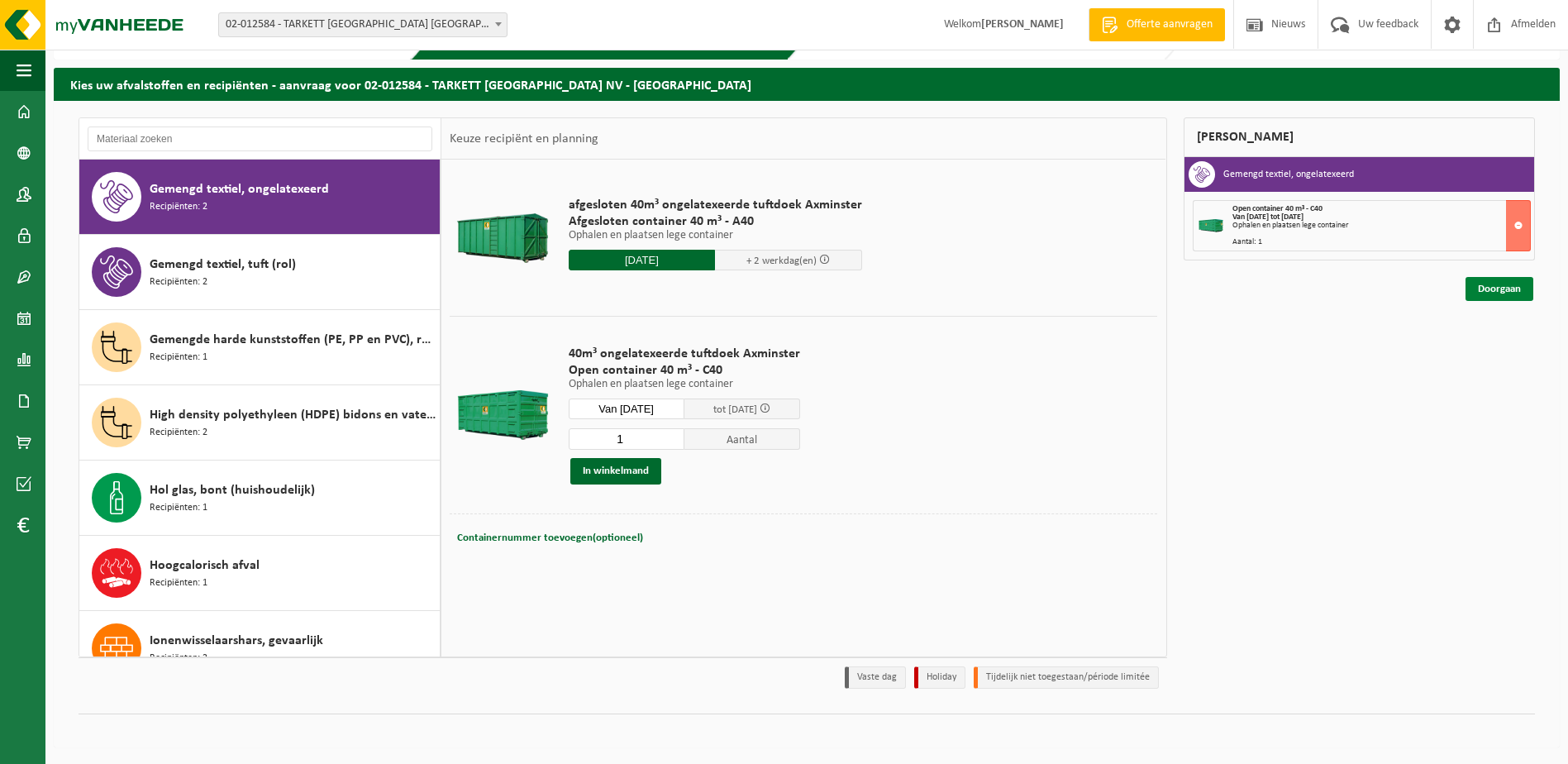
click at [1500, 279] on link "Doorgaan" at bounding box center [1500, 289] width 68 height 24
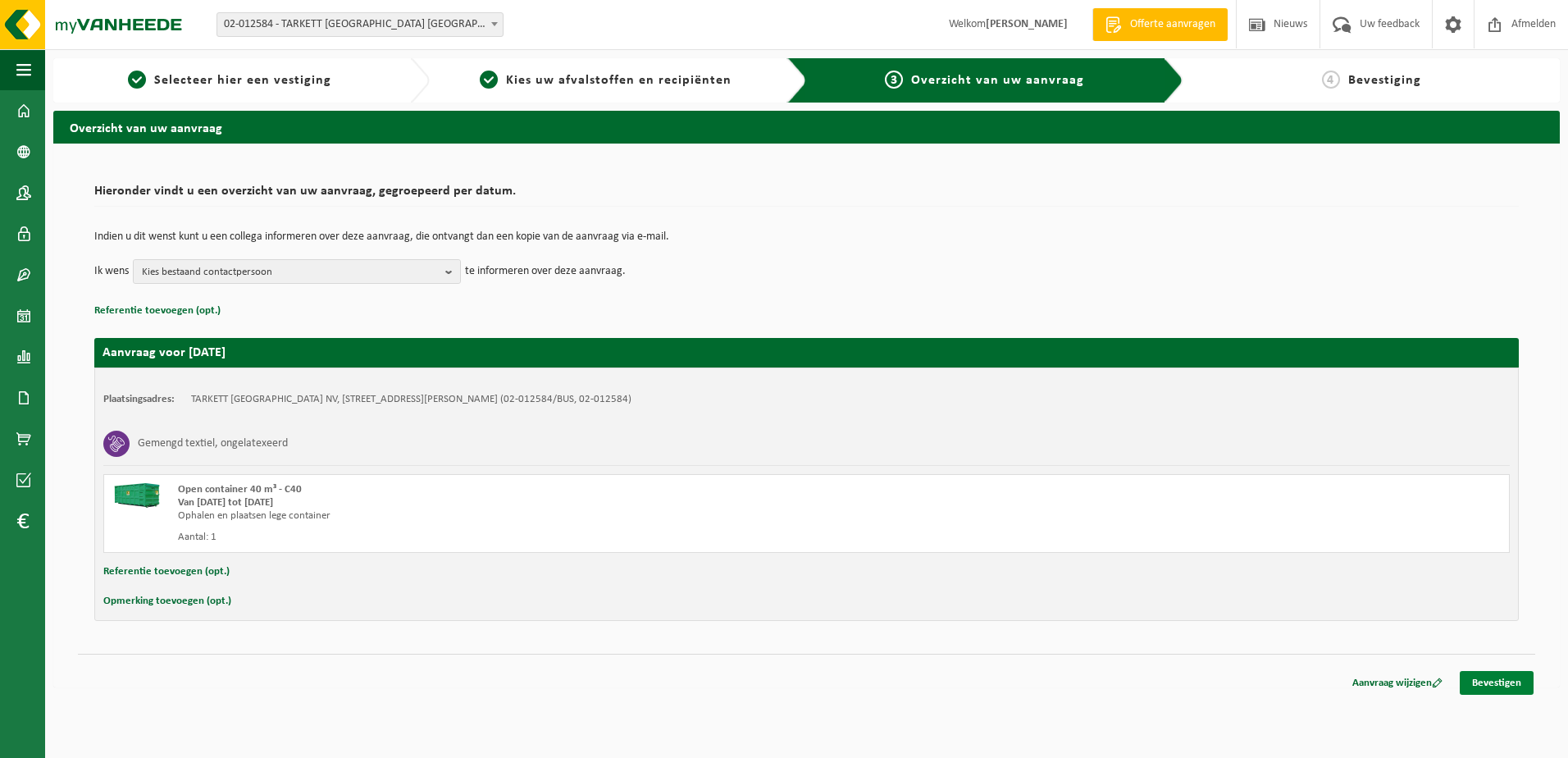
click at [1501, 686] on link "Bevestigen" at bounding box center [1496, 683] width 74 height 24
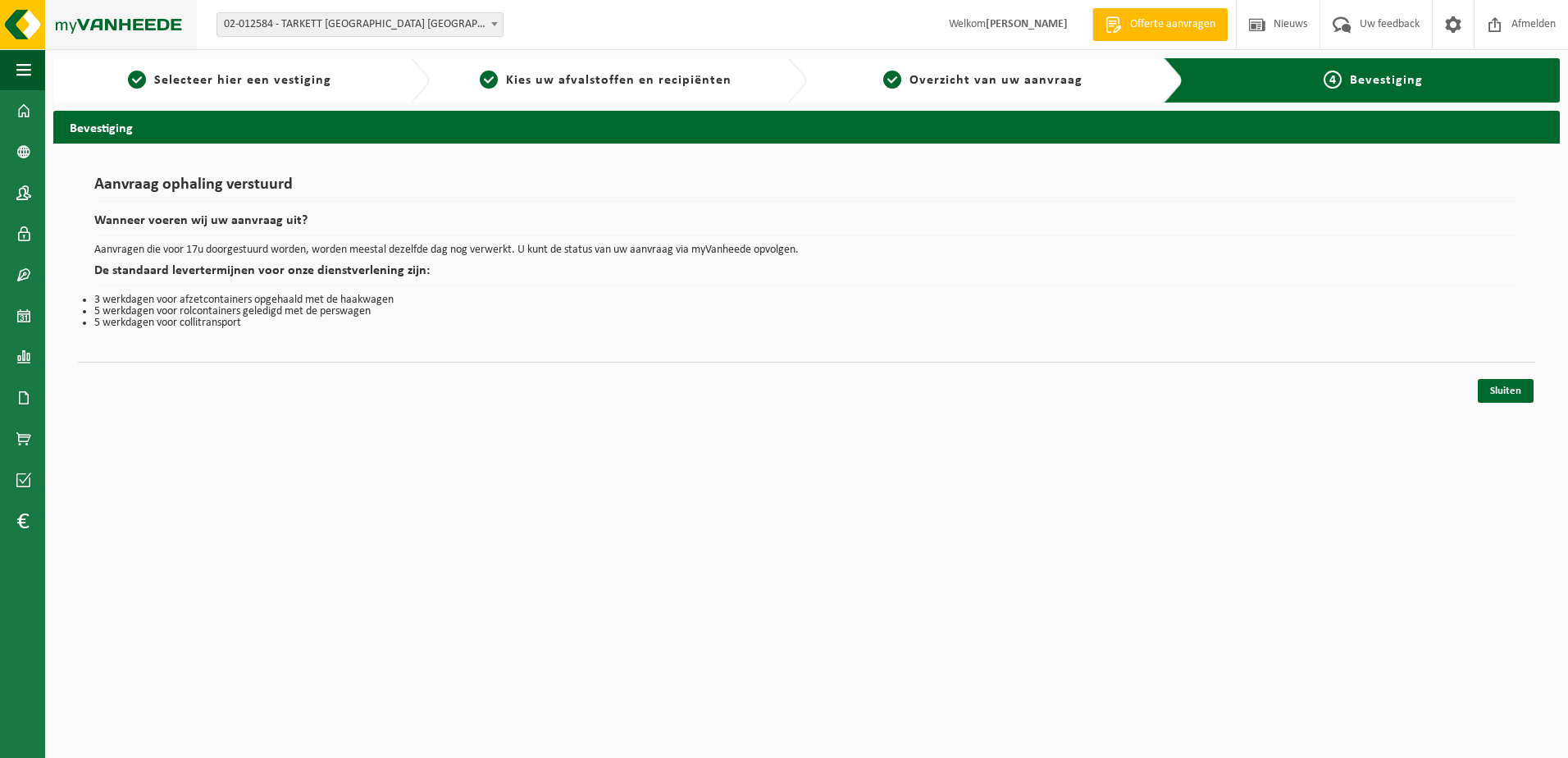
click at [109, 19] on img at bounding box center [98, 25] width 197 height 50
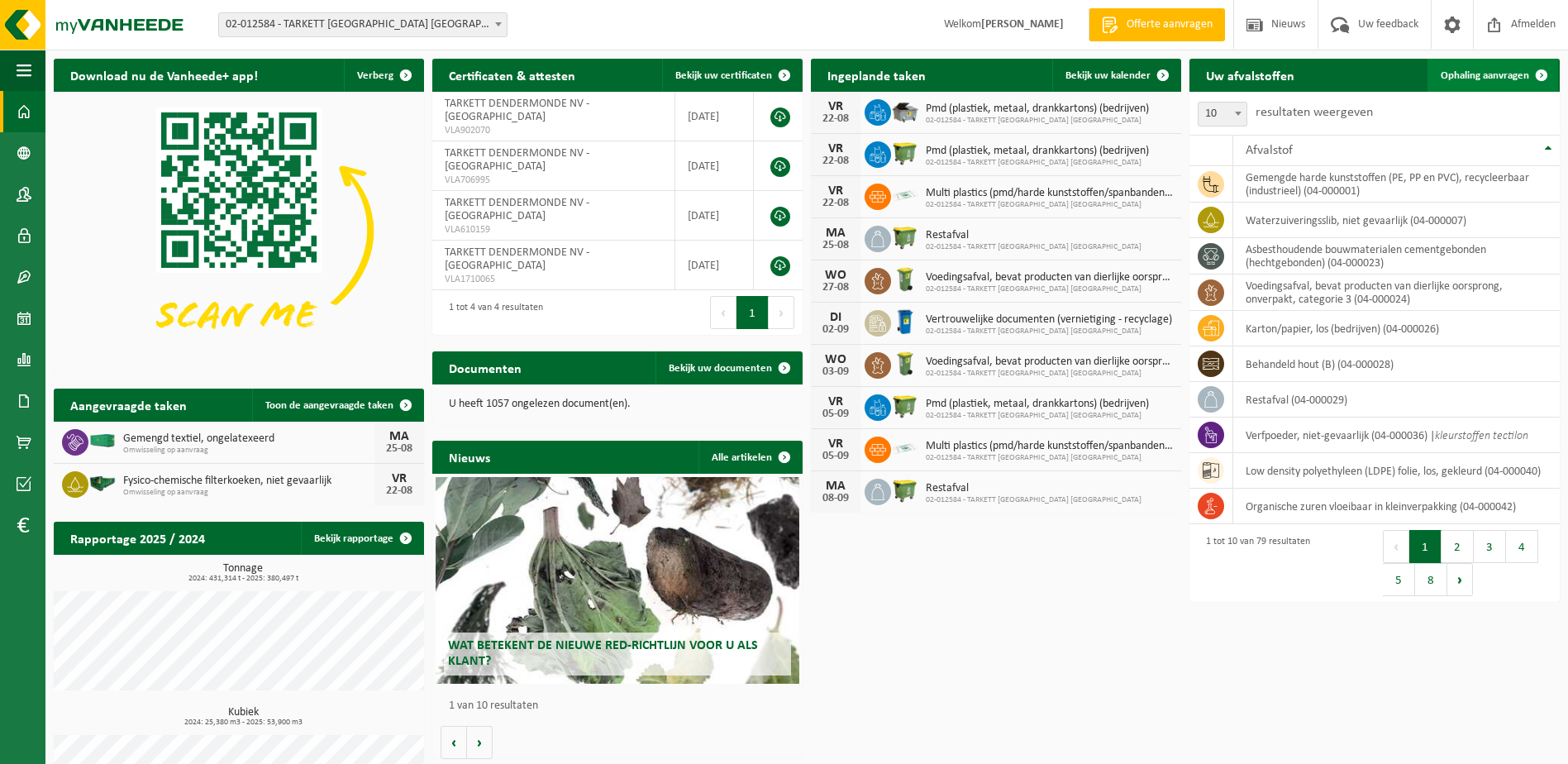
click at [1496, 75] on span "Ophaling aanvragen" at bounding box center [1485, 75] width 89 height 10
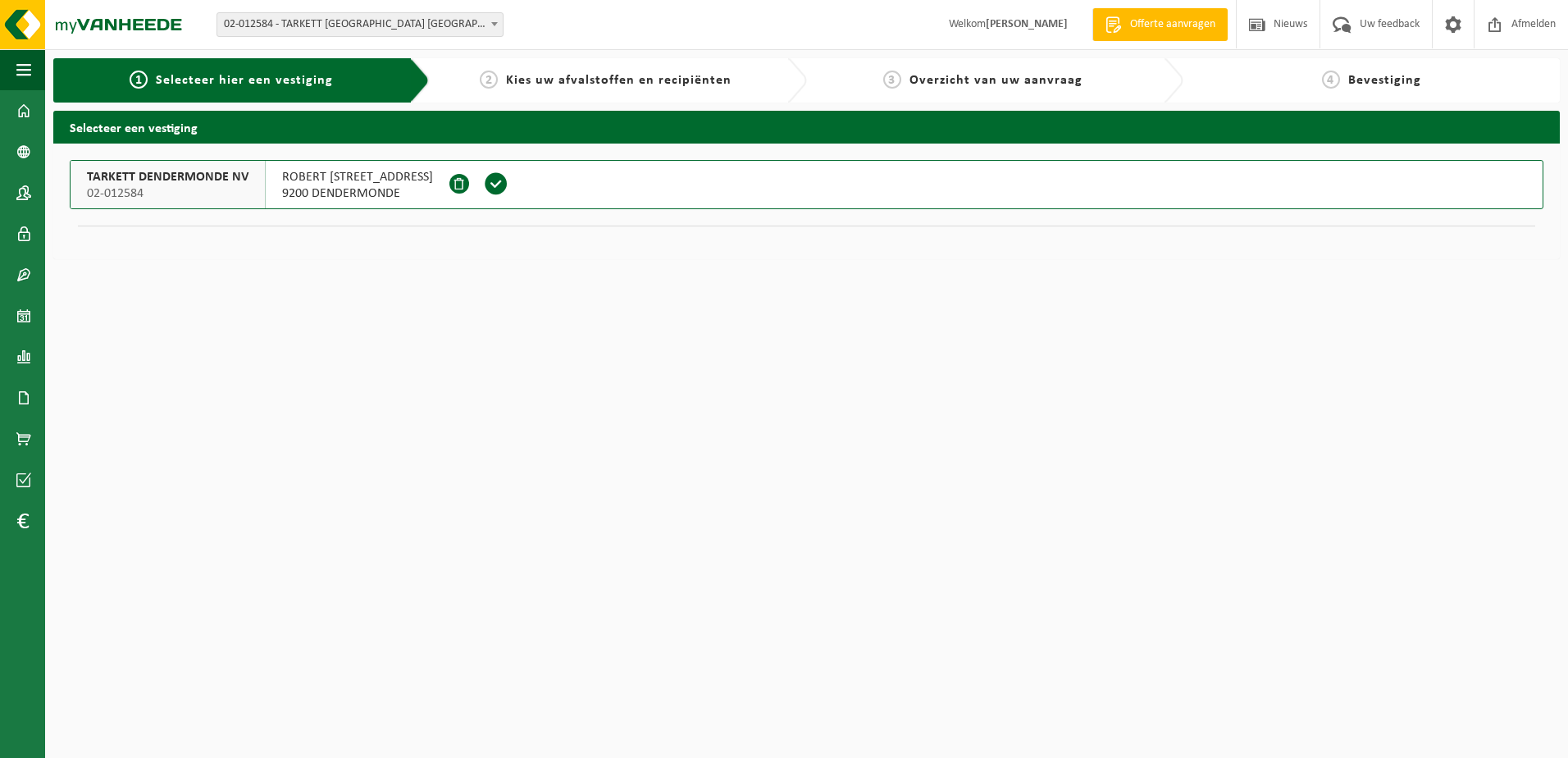
click at [191, 181] on span "TARKETT DENDERMONDE NV" at bounding box center [168, 176] width 162 height 16
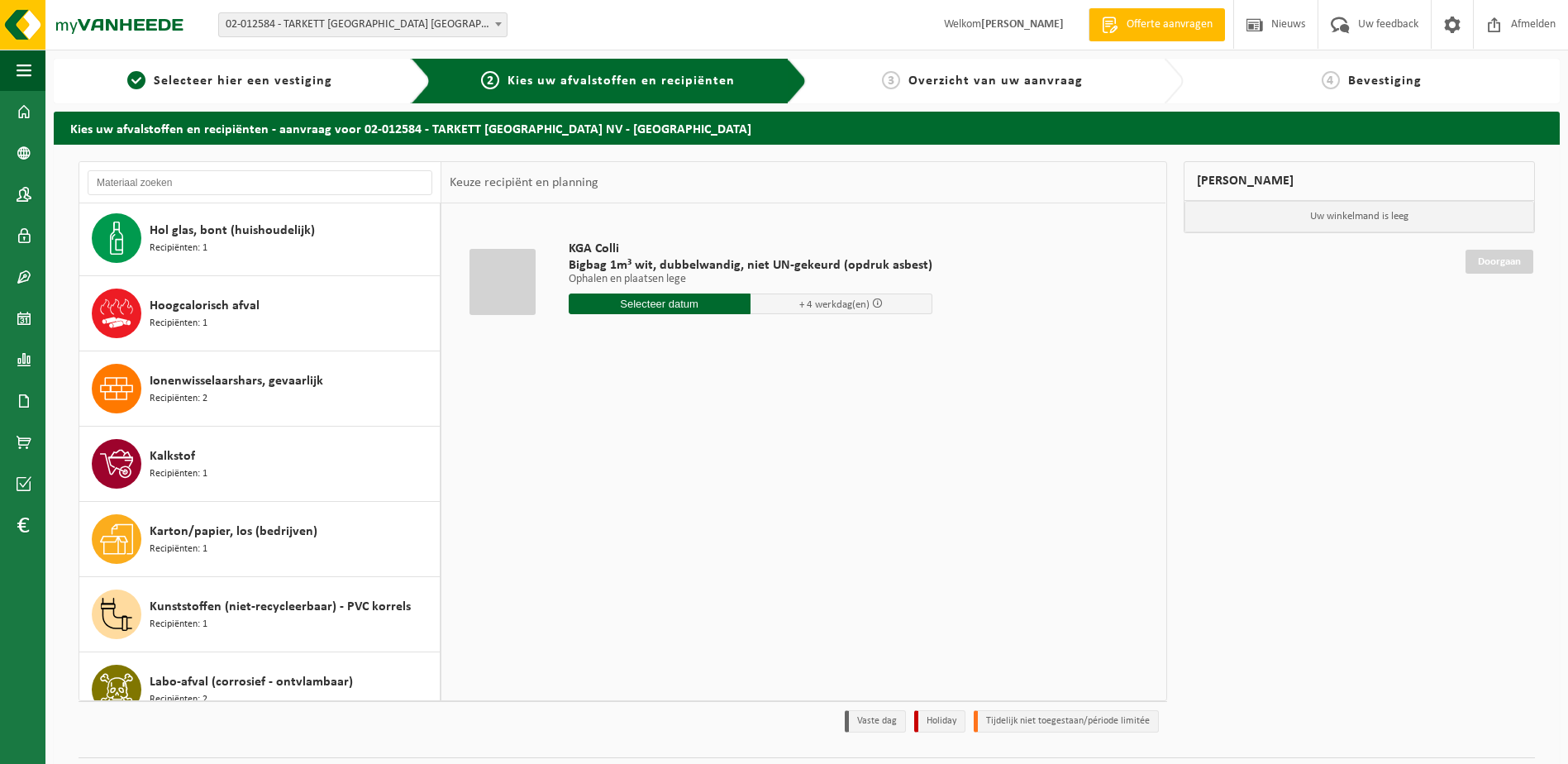
scroll to position [2067, 0]
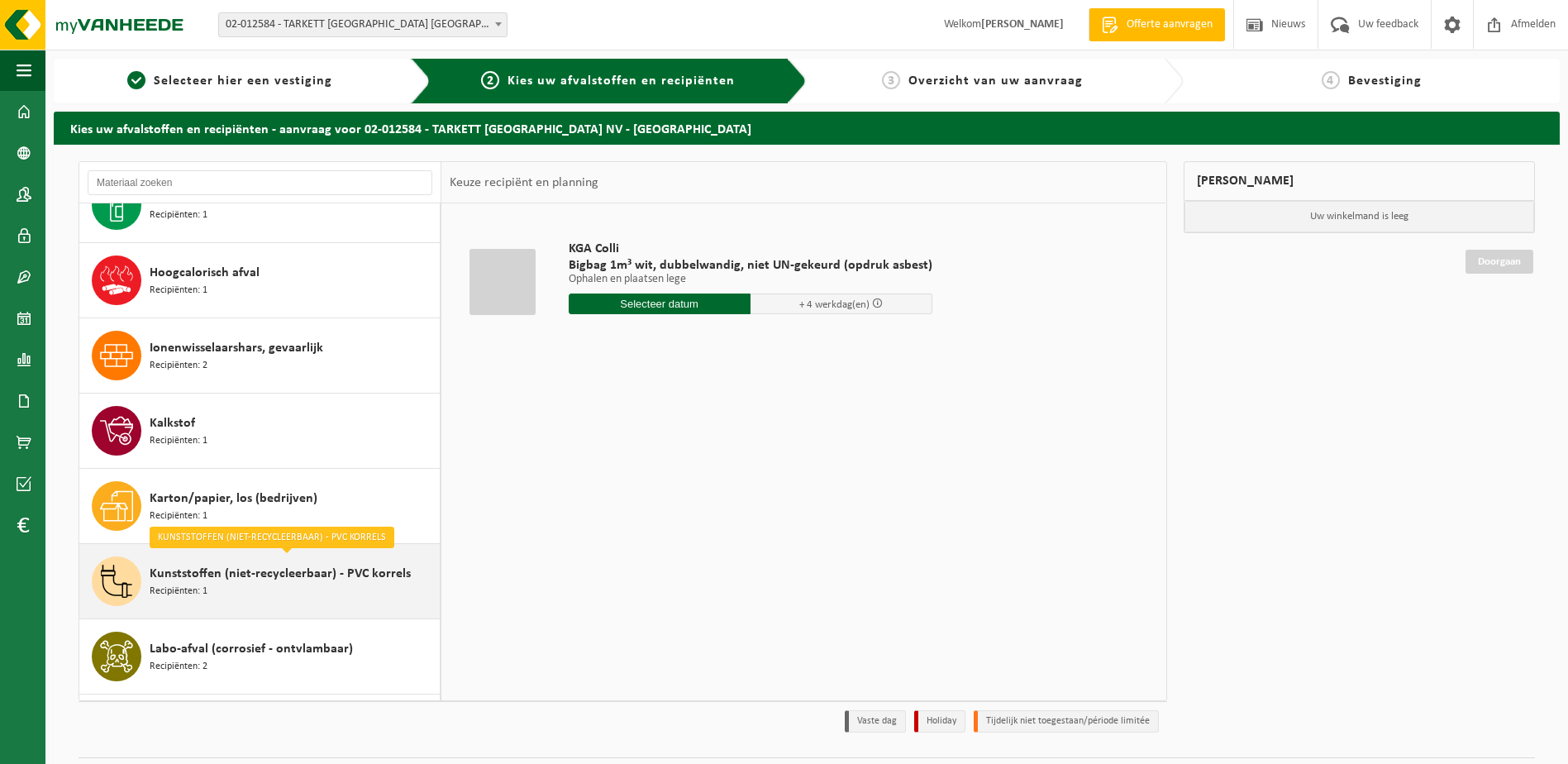
click at [172, 582] on span "Kunststoffen (niet-recycleerbaar) - PVC korrels" at bounding box center [280, 573] width 261 height 20
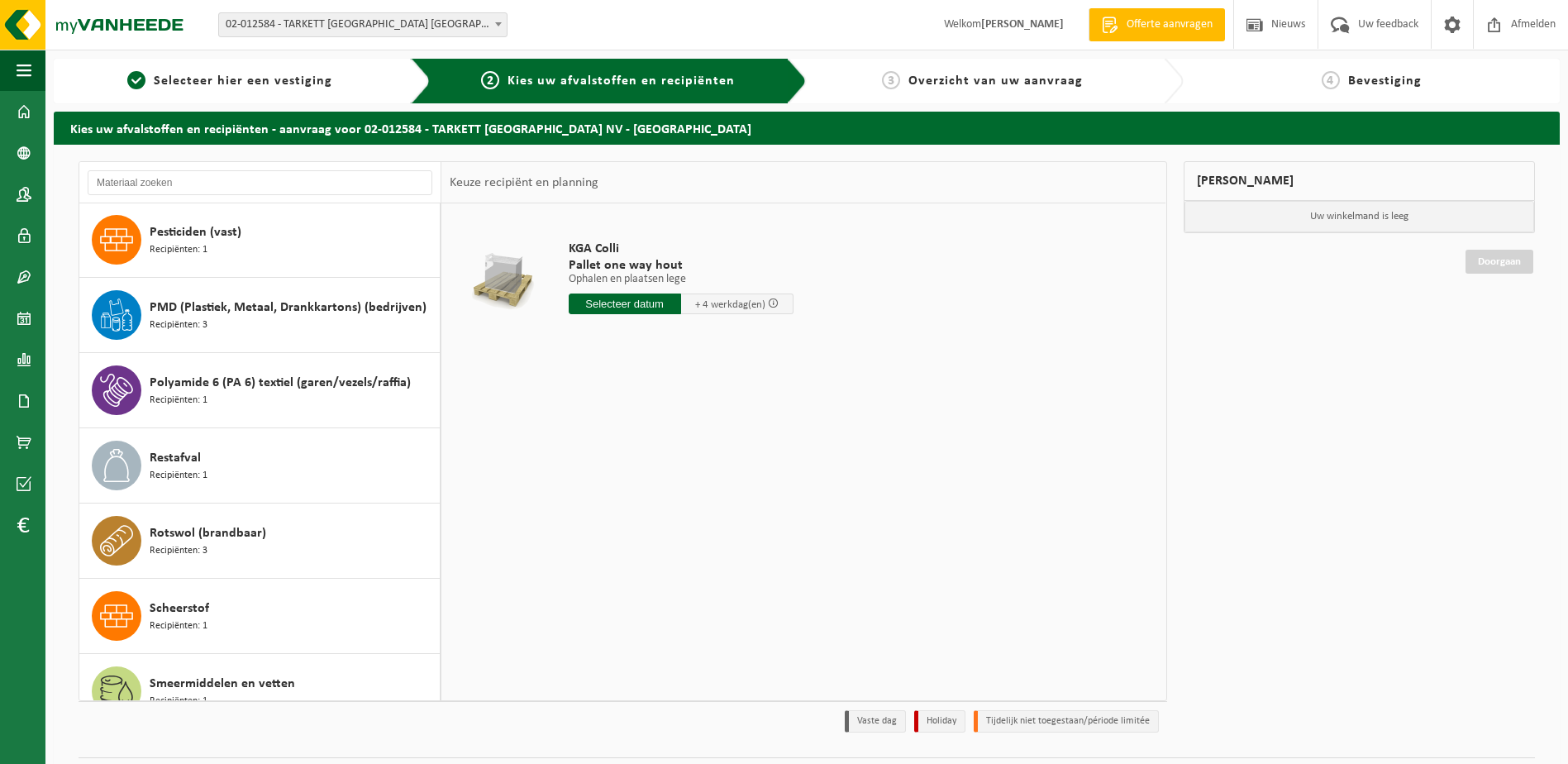
scroll to position [3973, 0]
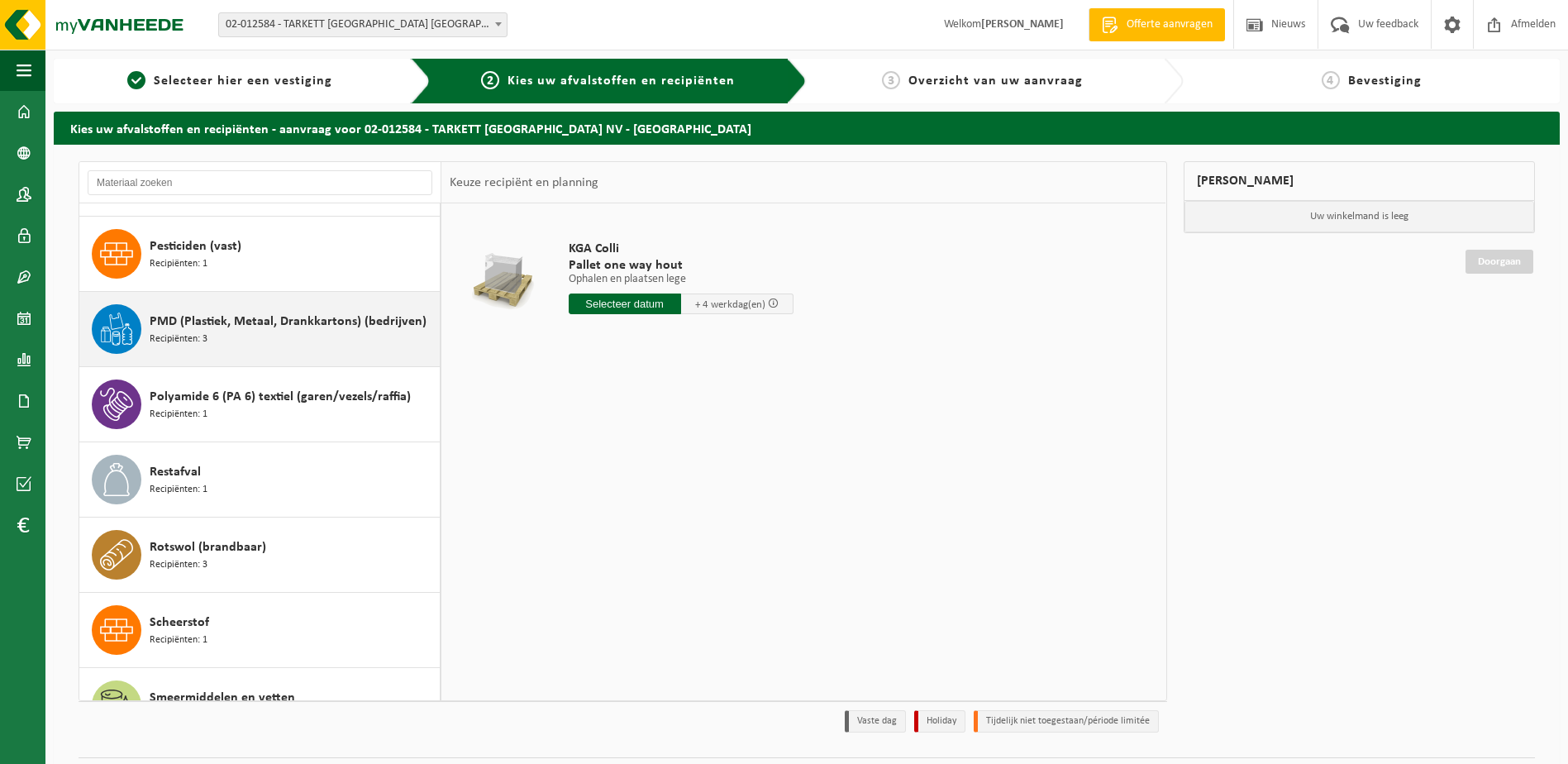
click at [254, 331] on div "PMD (Plastiek, Metaal, Drankkartons) (bedrijven) Recipiënten: 3" at bounding box center [293, 329] width 286 height 50
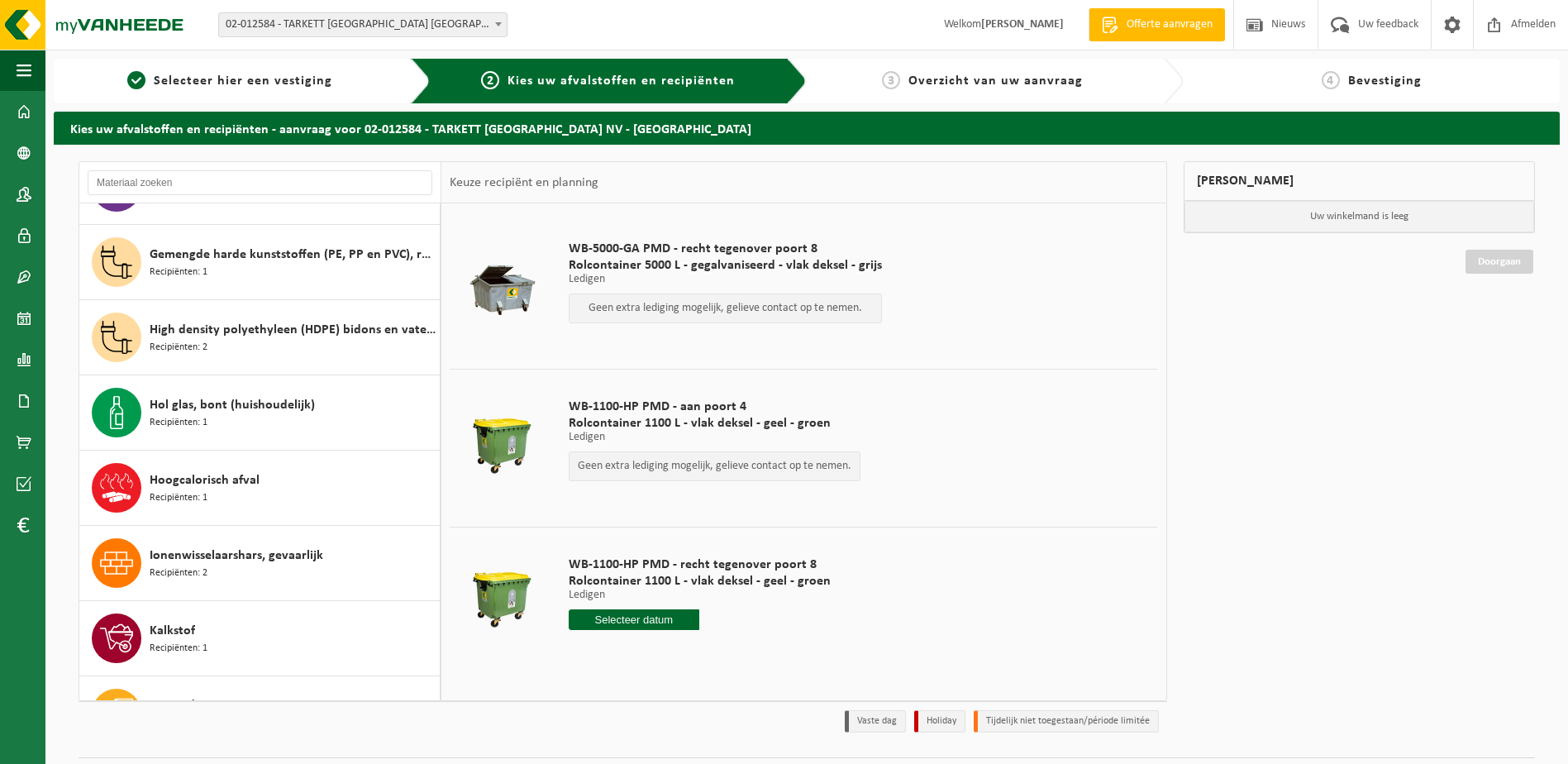
scroll to position [1830, 0]
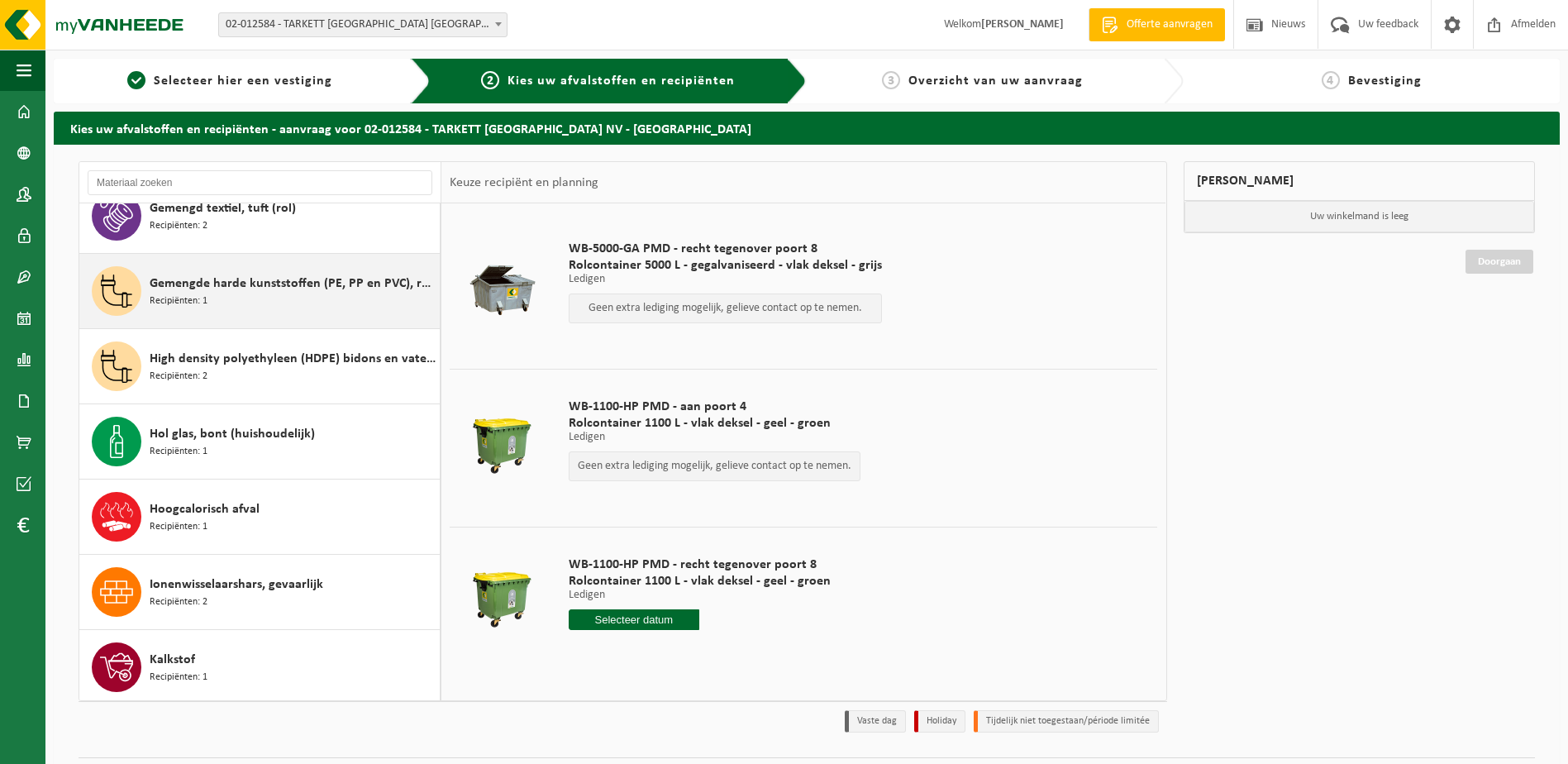
click at [267, 298] on div "Gemengde harde kunststoffen (PE, PP en PVC), recycleerbaar (industrieel) Recipi…" at bounding box center [293, 291] width 286 height 50
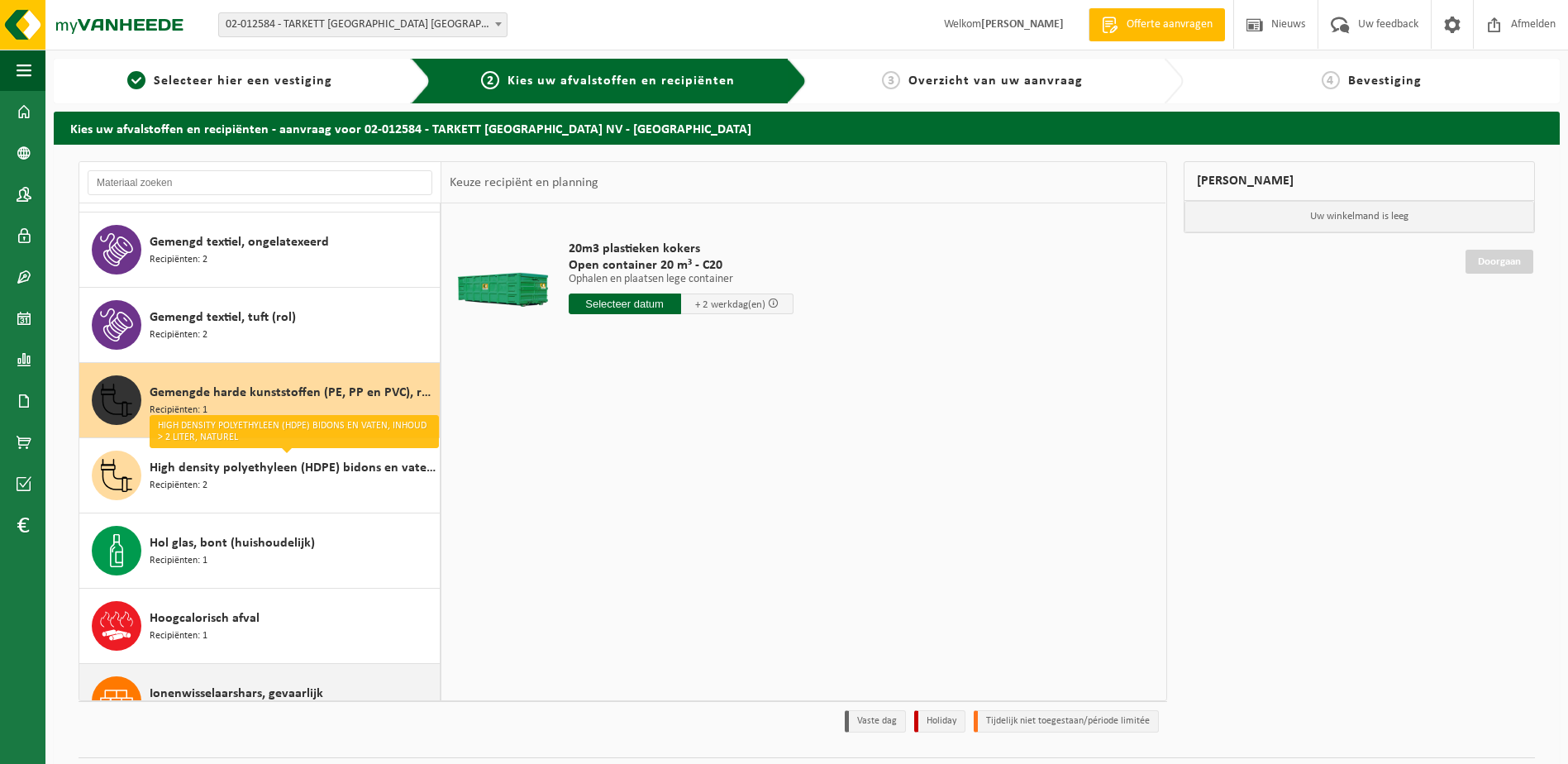
scroll to position [1715, 0]
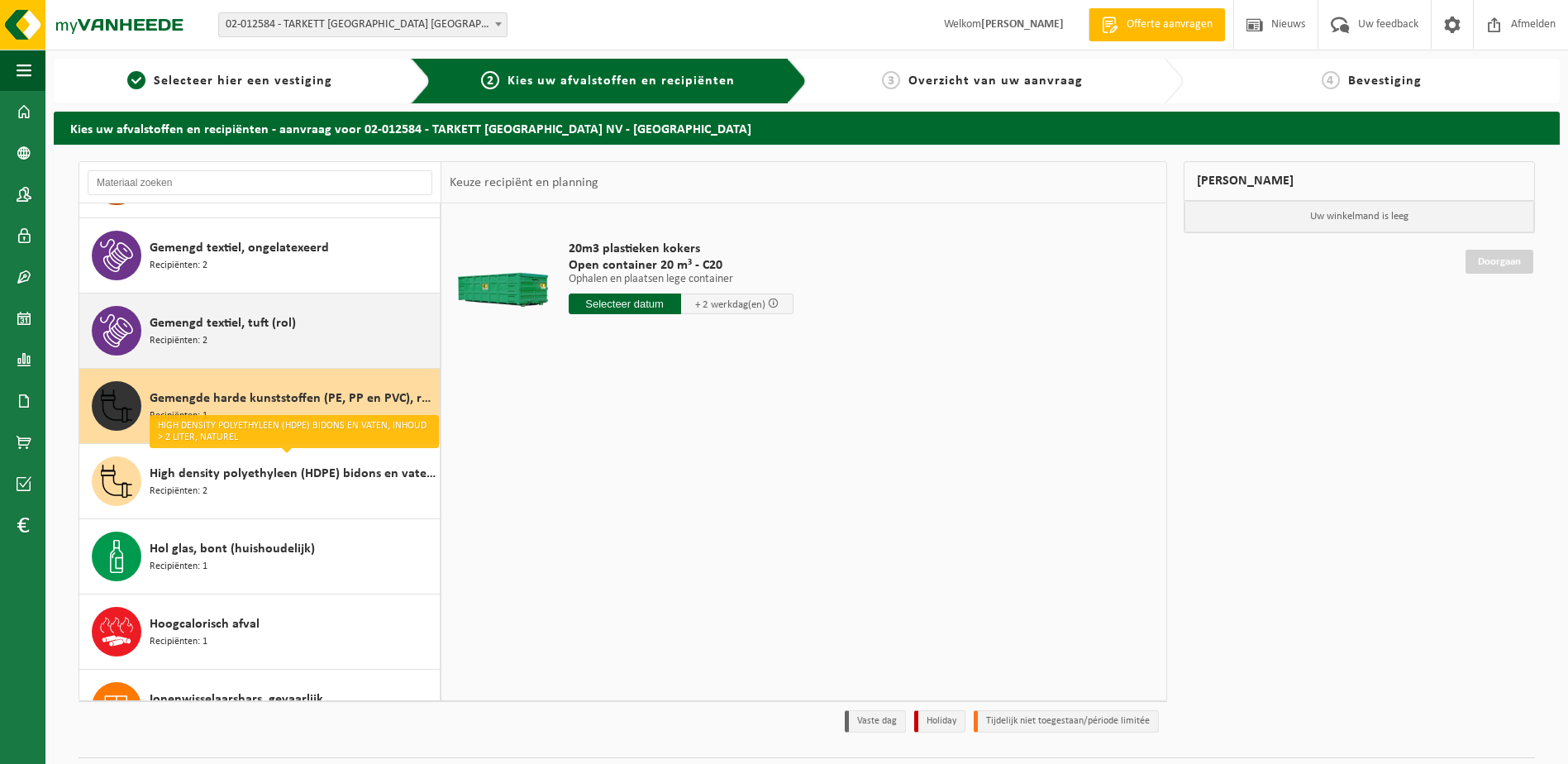
click at [273, 323] on span "Gemengd textiel, tuft (rol)" at bounding box center [223, 323] width 147 height 20
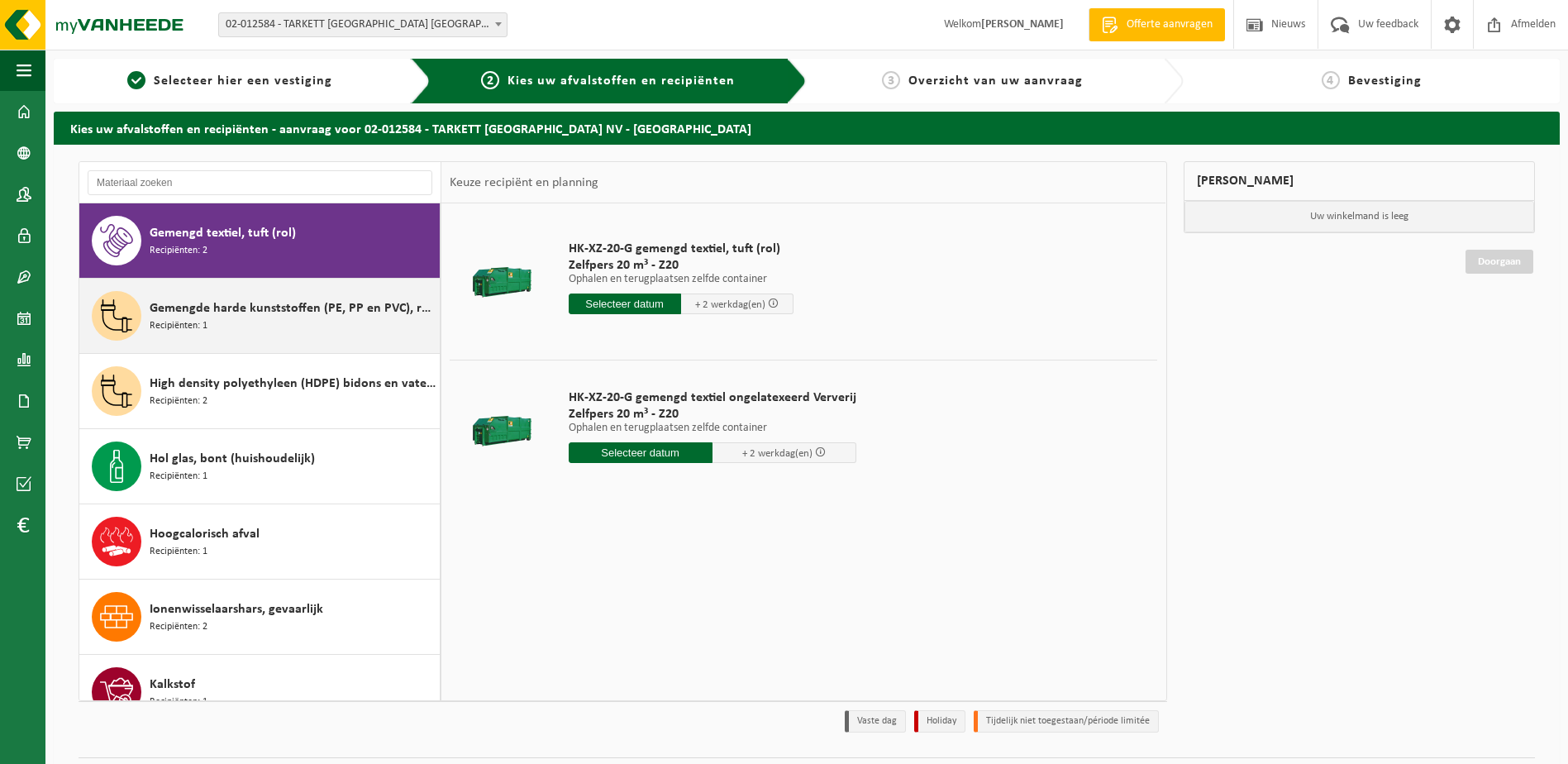
click at [285, 311] on span "Gemengde harde kunststoffen (PE, PP en PVC), recycleerbaar (industrieel)" at bounding box center [293, 308] width 286 height 20
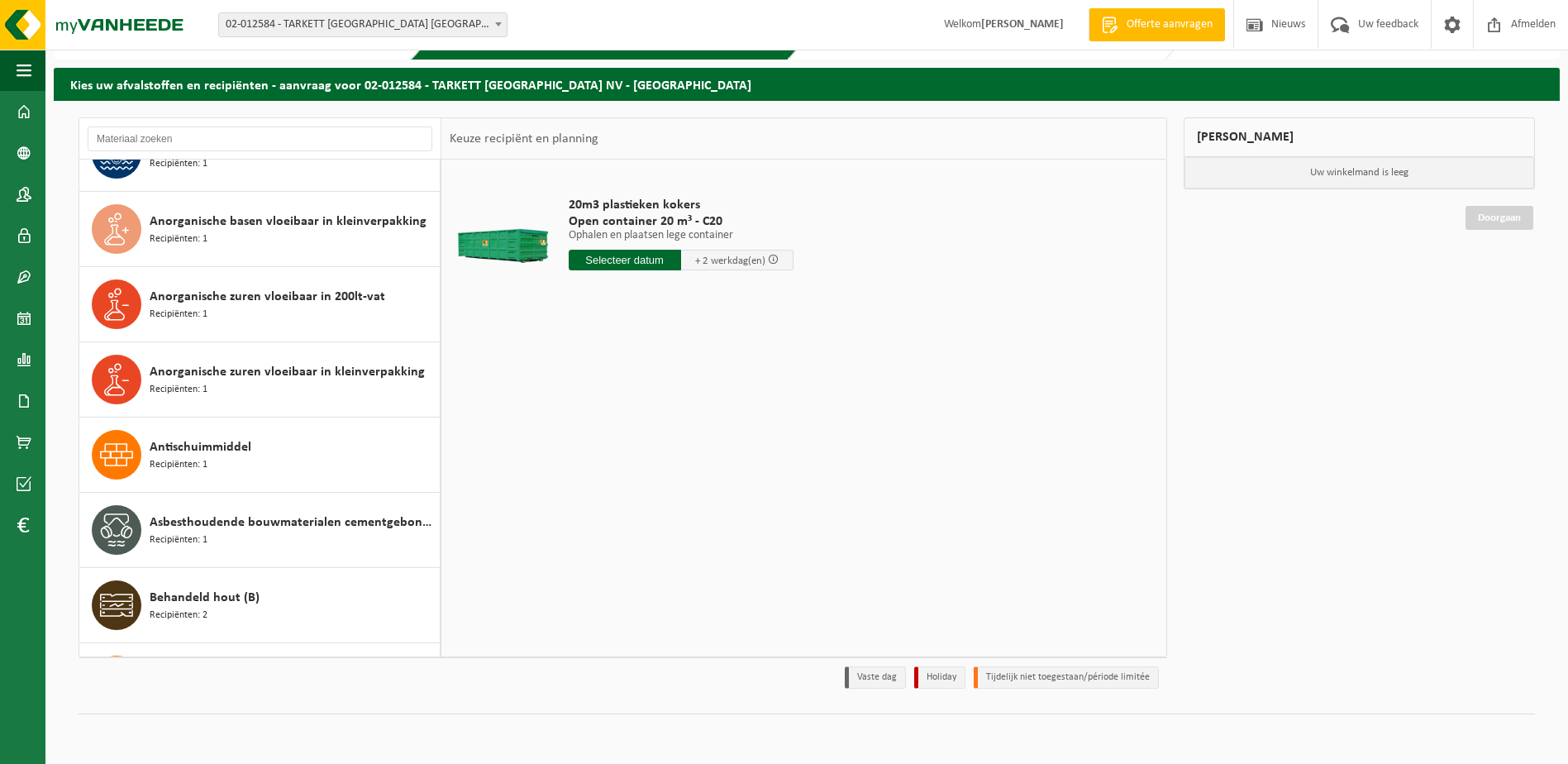
scroll to position [0, 0]
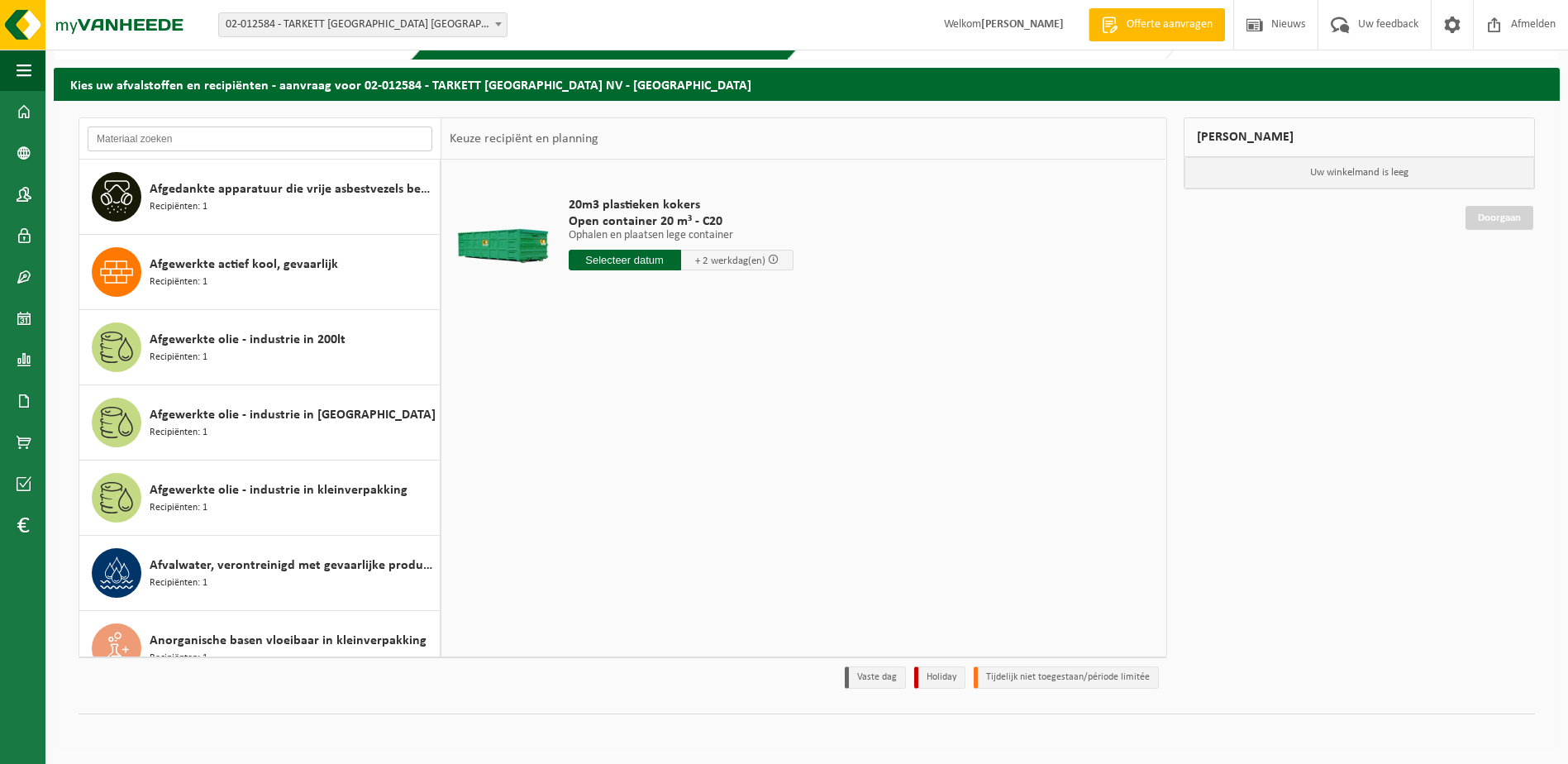
click at [179, 141] on input "text" at bounding box center [260, 139] width 345 height 25
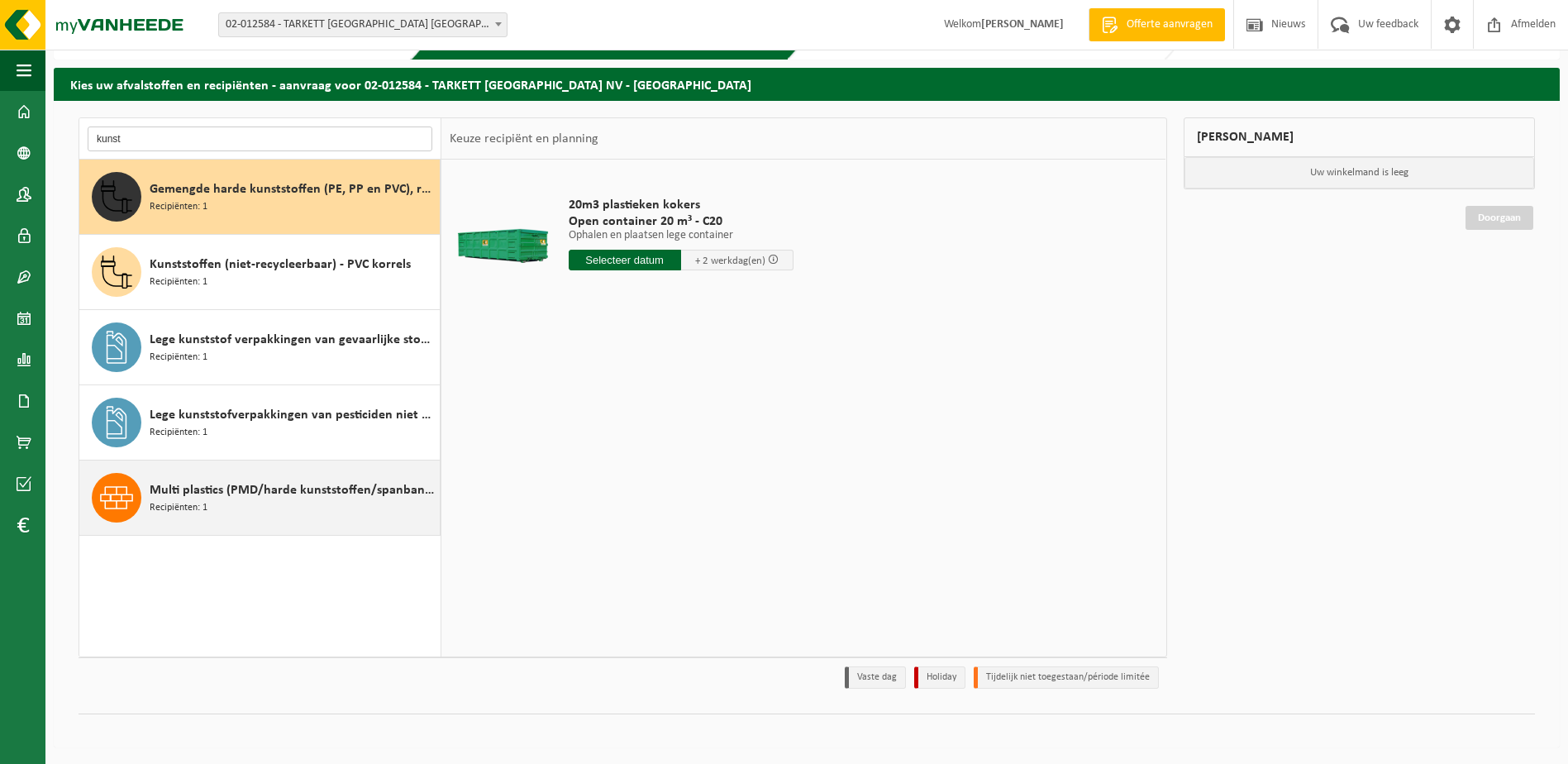
type input "kunst"
click at [295, 484] on span "Multi plastics (PMD/harde kunststoffen/spanbanden/EPS/folie naturel/folie gemen…" at bounding box center [293, 490] width 286 height 20
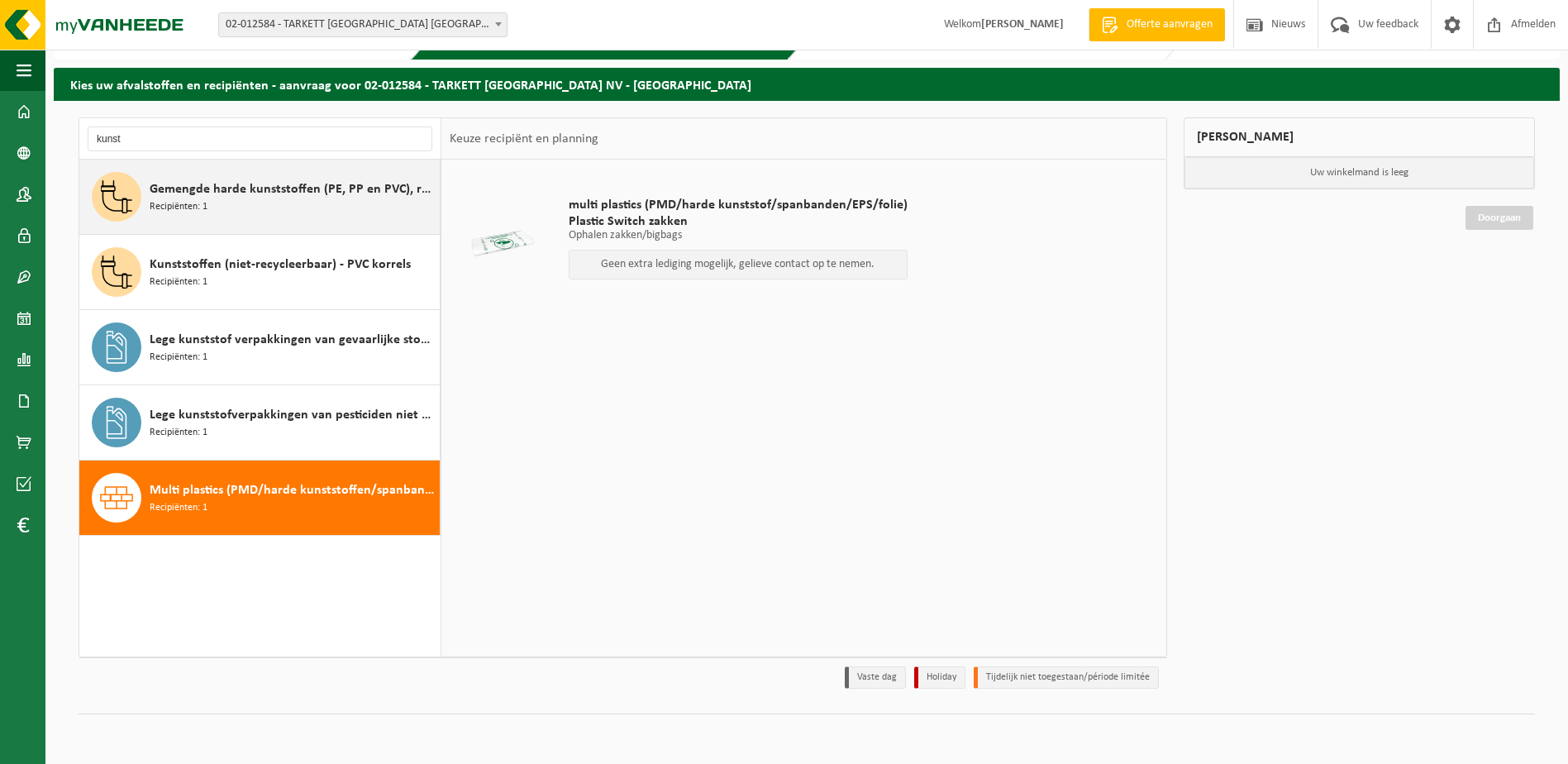
click at [250, 194] on span "Gemengde harde kunststoffen (PE, PP en PVC), recycleerbaar (industrieel)" at bounding box center [293, 189] width 286 height 20
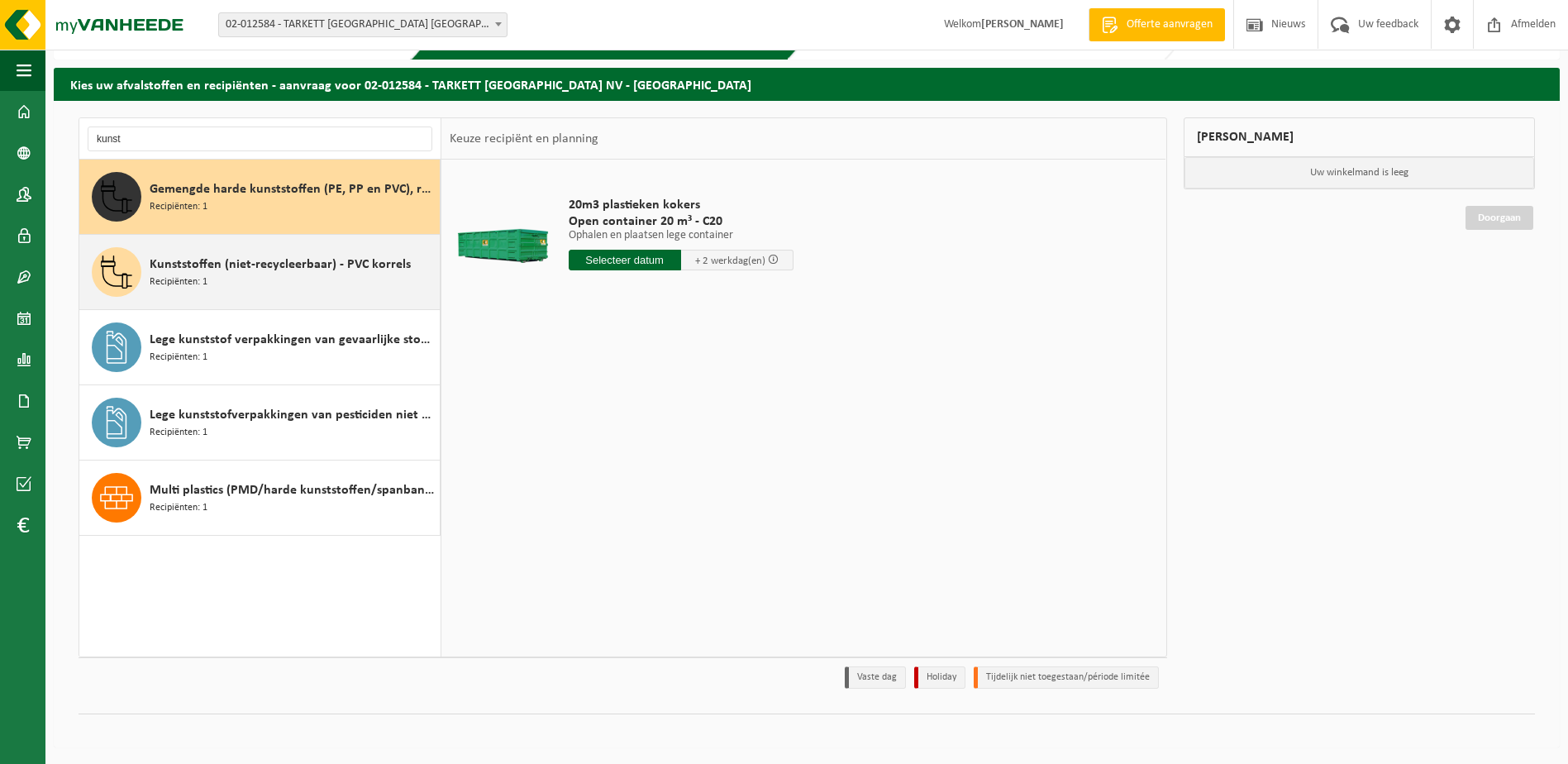
click at [255, 290] on div "Kunststoffen (niet-recycleerbaar) - PVC korrels Recipiënten: 1" at bounding box center [293, 272] width 286 height 50
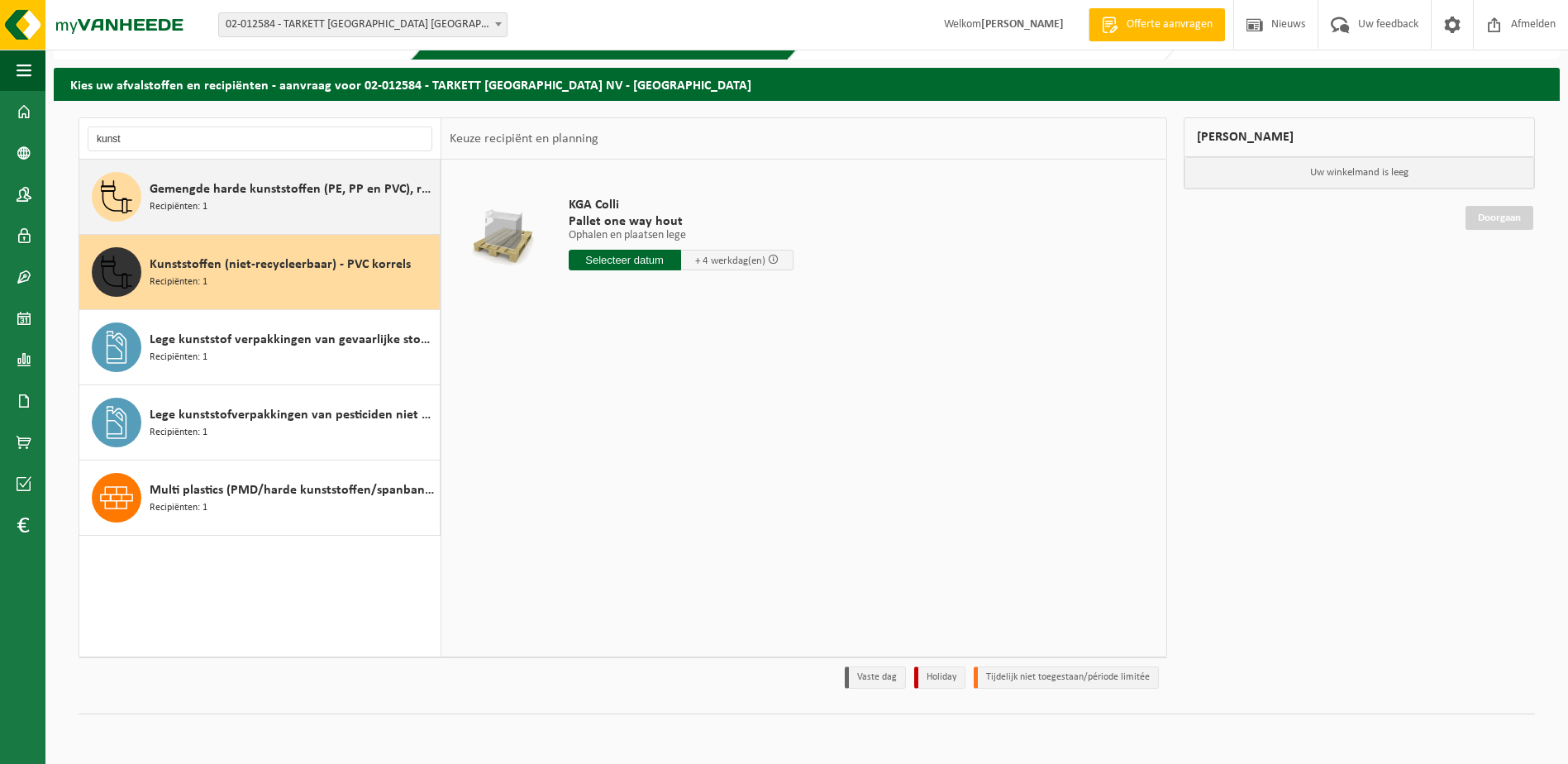
click at [276, 185] on span "Gemengde harde kunststoffen (PE, PP en PVC), recycleerbaar (industrieel)" at bounding box center [293, 189] width 286 height 20
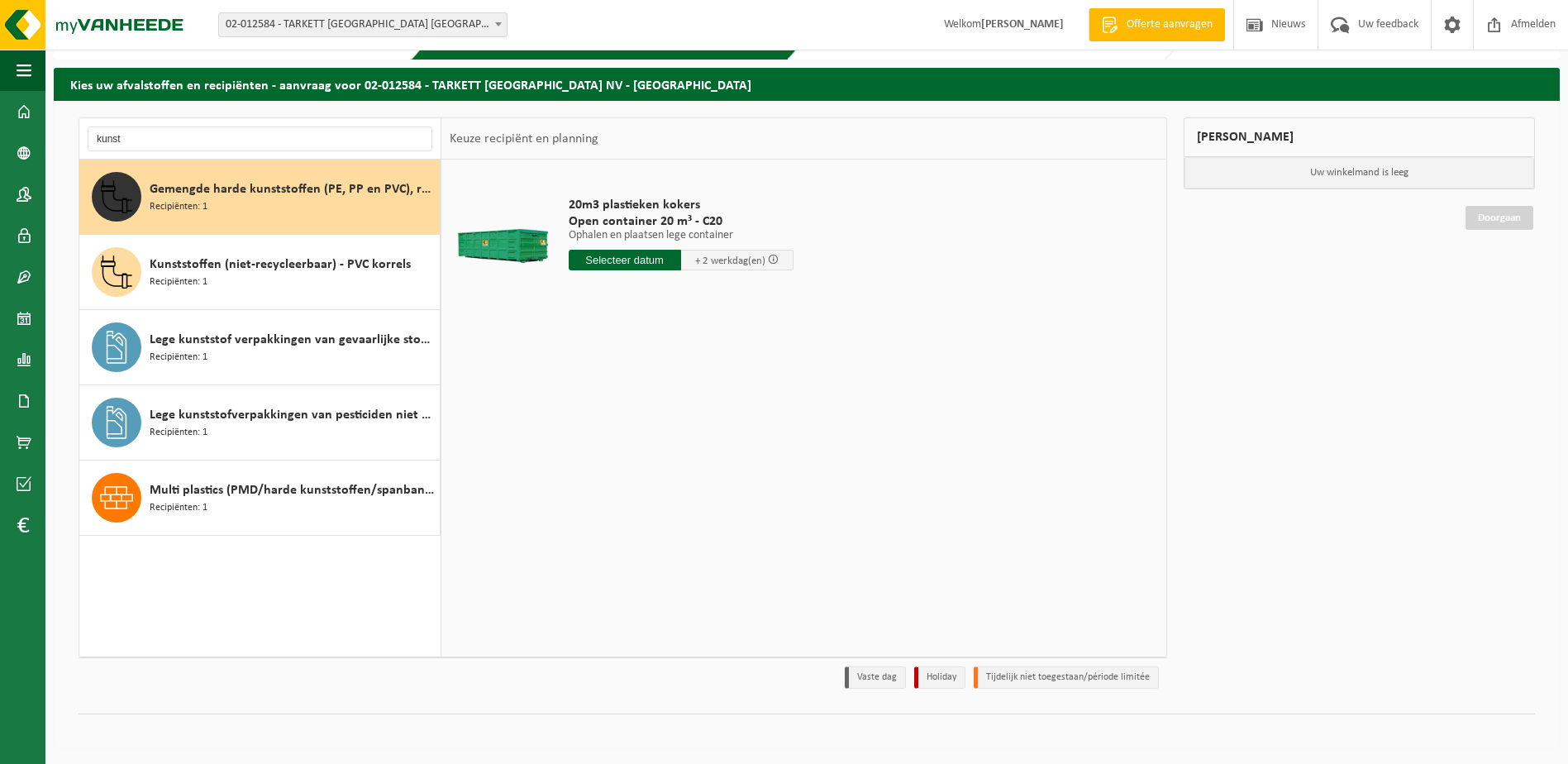
click at [621, 262] on input "text" at bounding box center [625, 260] width 112 height 21
click at [573, 460] on div "25" at bounding box center [584, 460] width 29 height 27
type input "Van 2025-08-25"
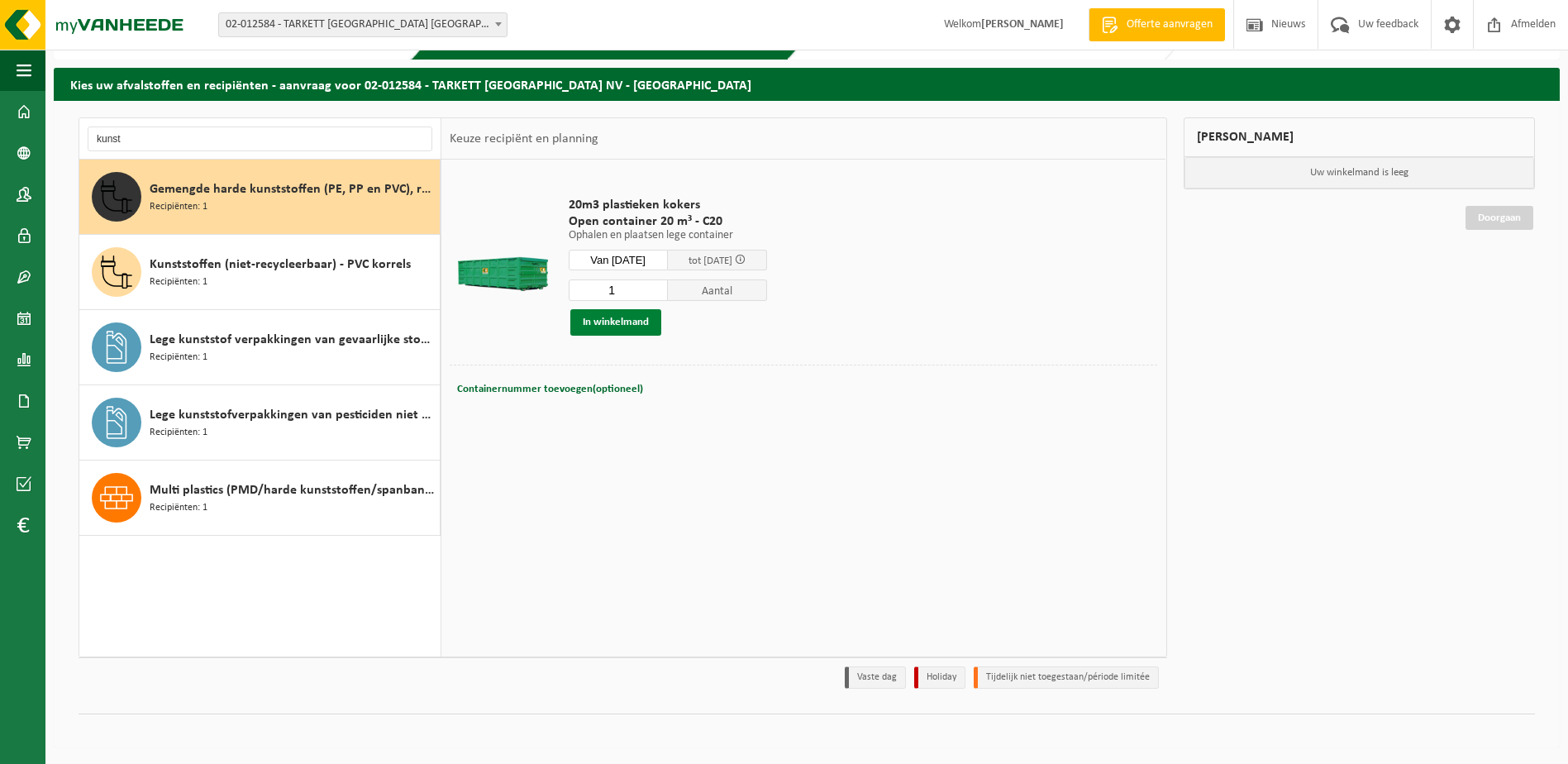
click at [611, 327] on button "In winkelmand" at bounding box center [615, 323] width 91 height 27
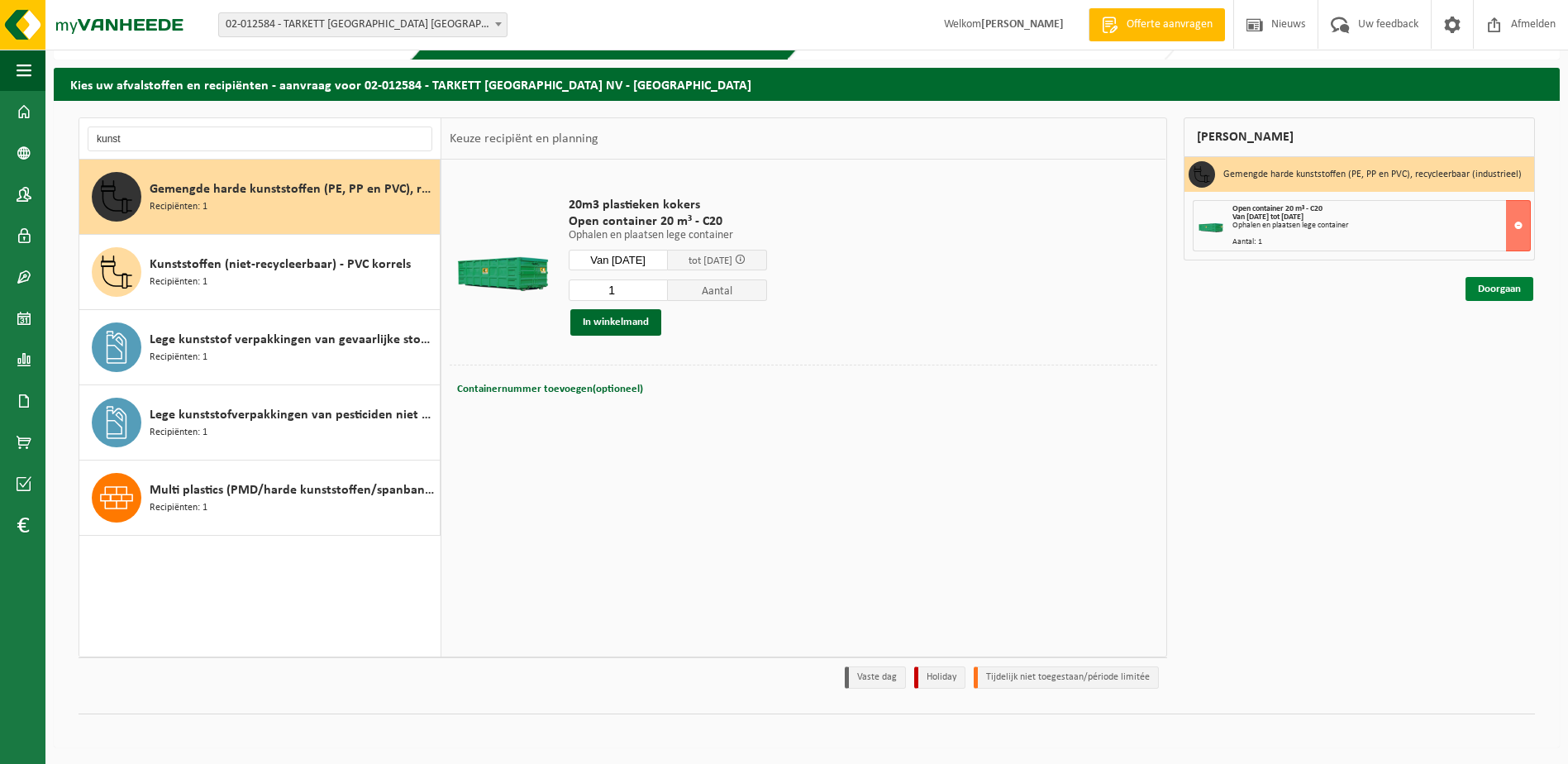
click at [1516, 297] on link "Doorgaan" at bounding box center [1500, 289] width 68 height 24
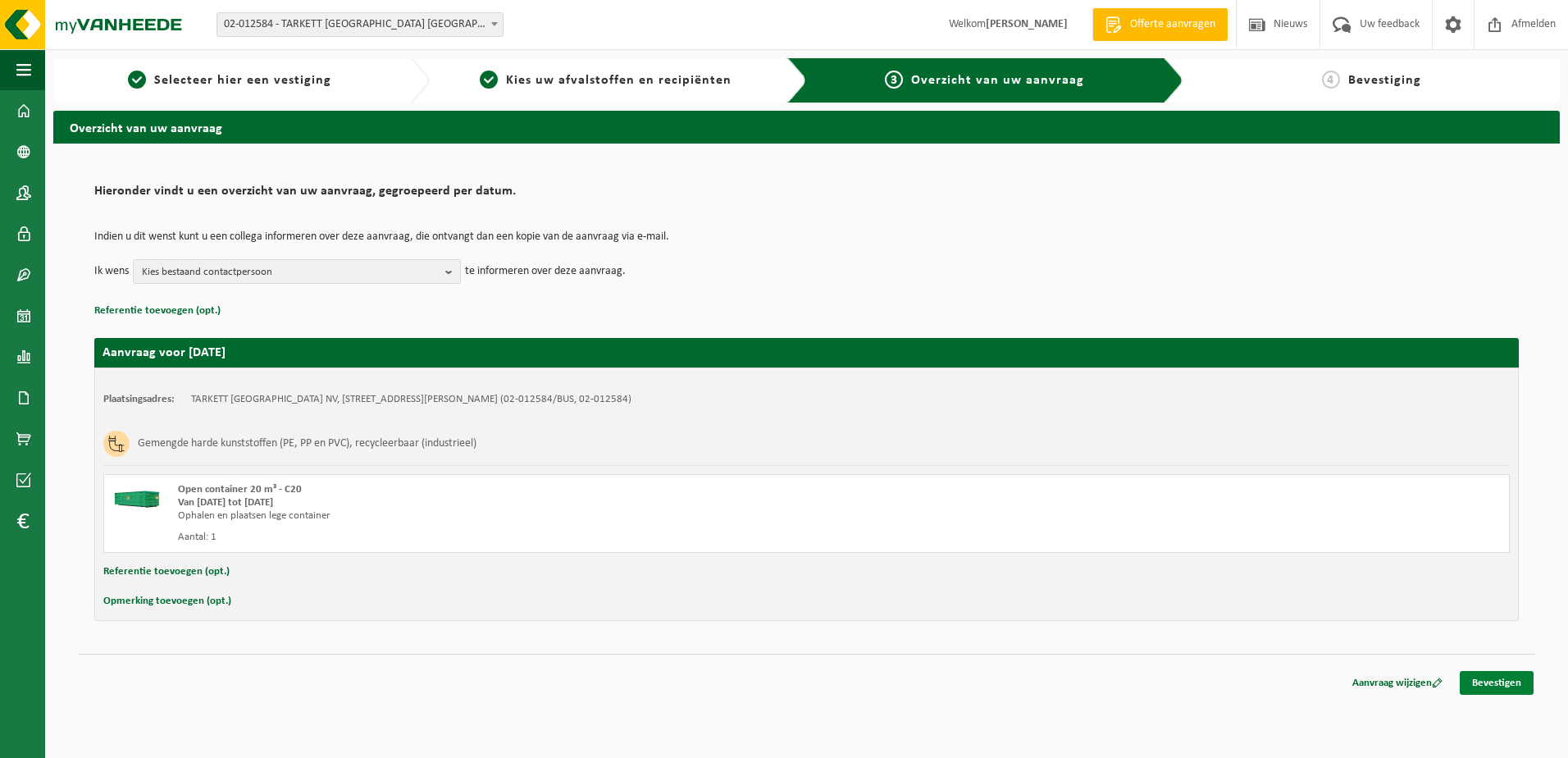
click at [1524, 685] on link "Bevestigen" at bounding box center [1496, 683] width 74 height 24
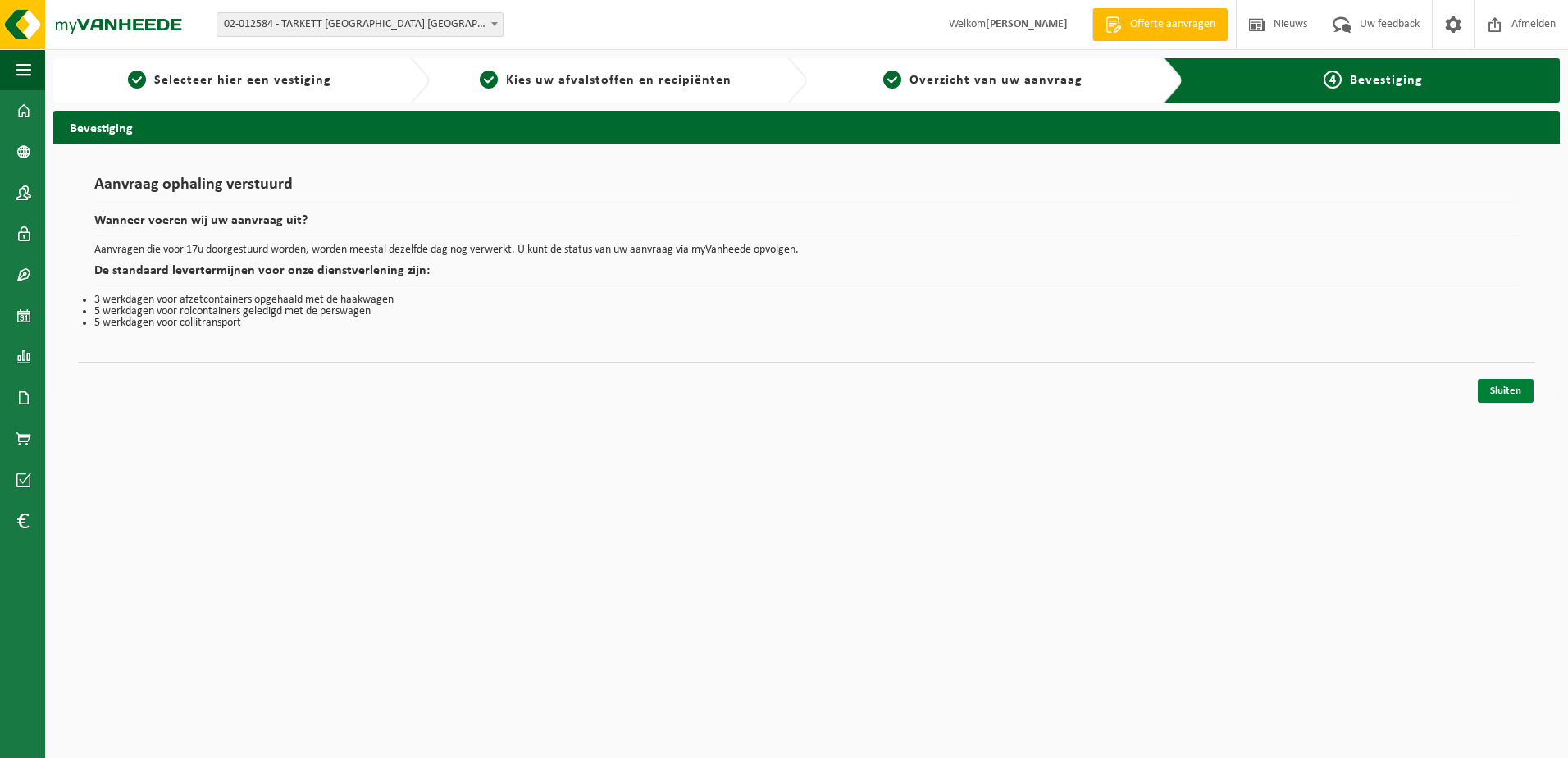
click at [1491, 390] on link "Sluiten" at bounding box center [1505, 391] width 56 height 24
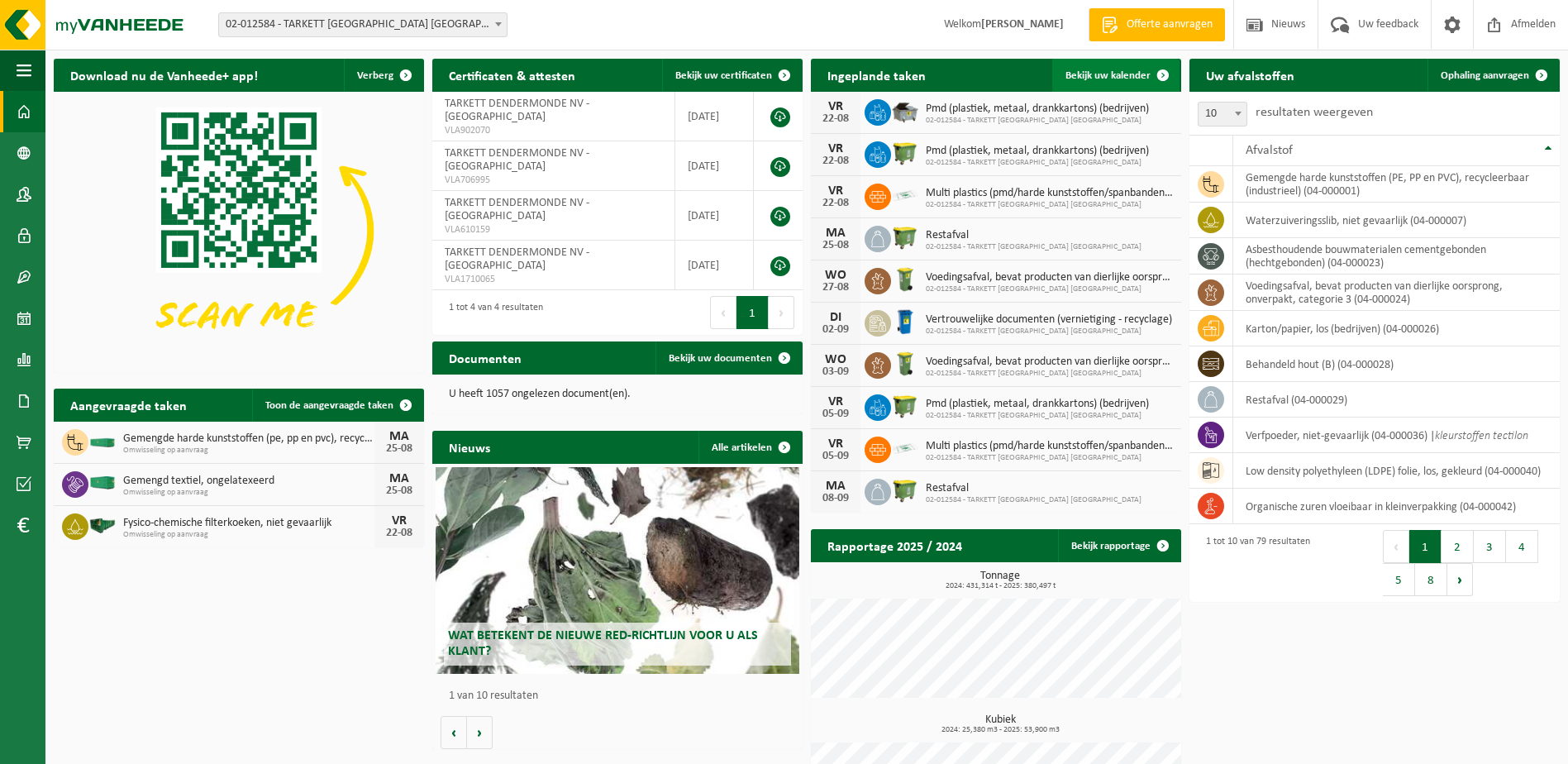
click at [1111, 78] on span "Bekijk uw kalender" at bounding box center [1108, 75] width 85 height 10
